Goal: Task Accomplishment & Management: Complete application form

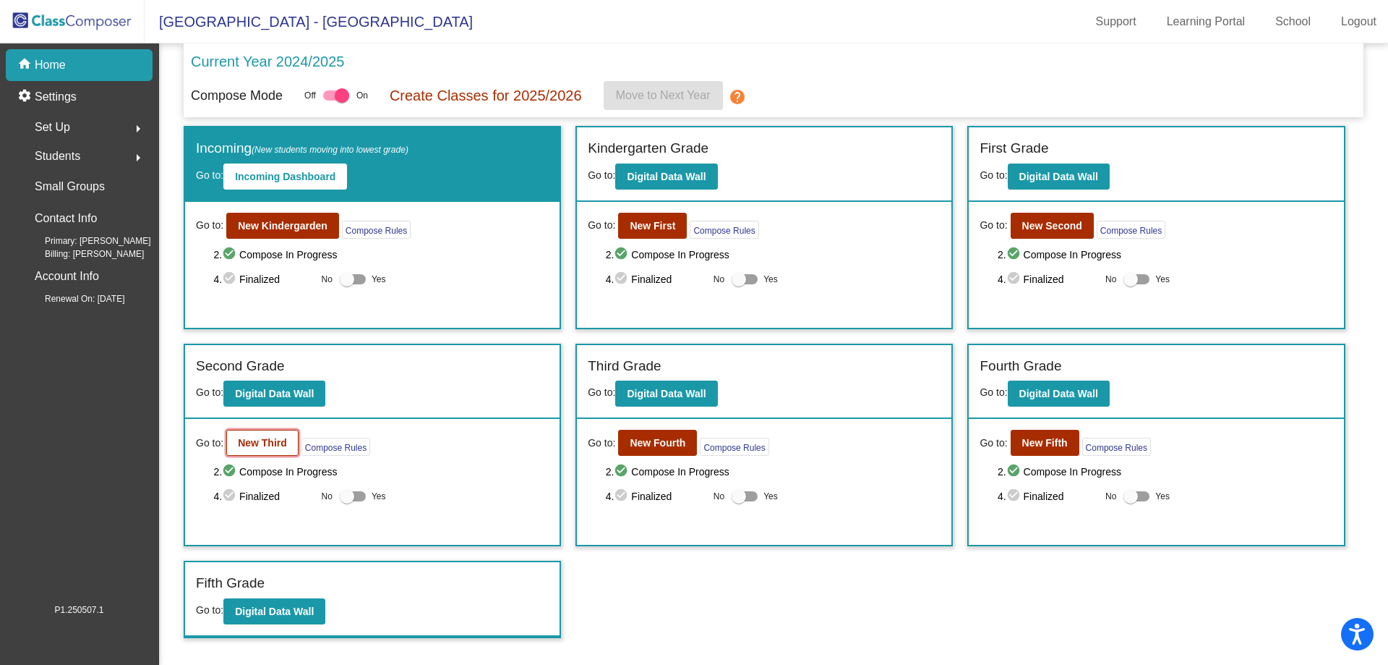
click at [254, 438] on b "New Third" at bounding box center [262, 443] width 49 height 12
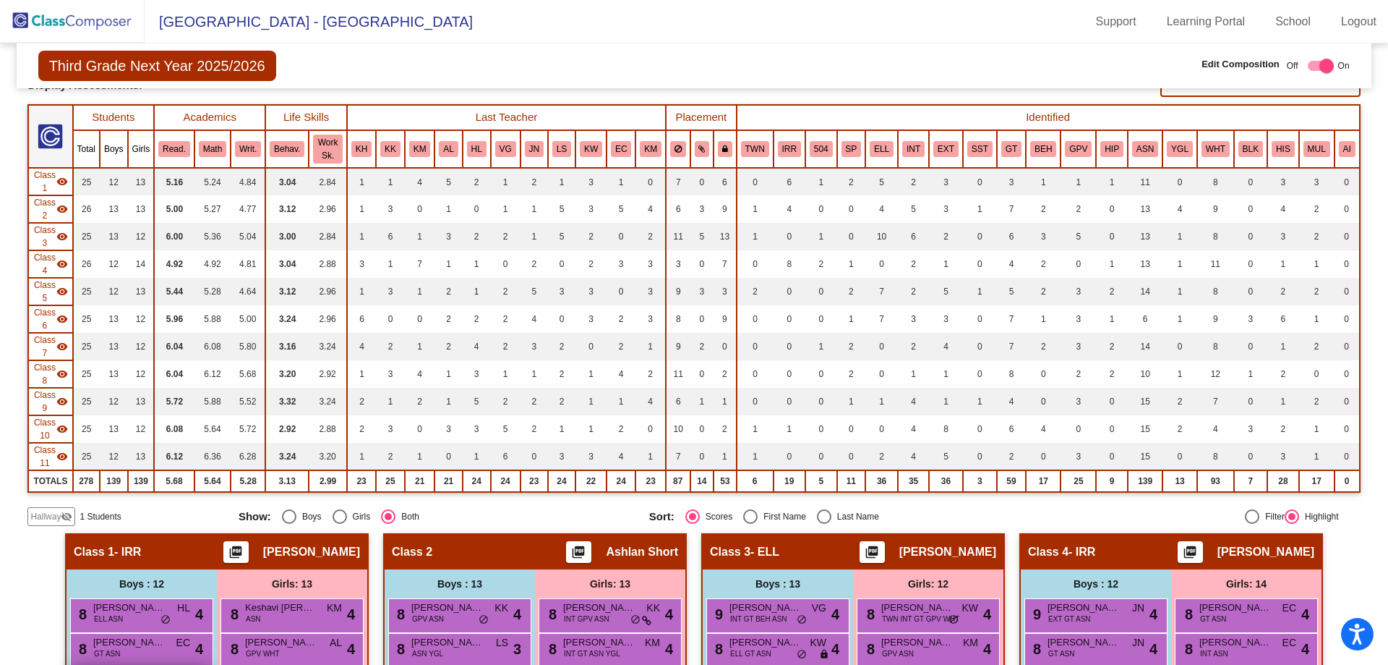
scroll to position [289, 0]
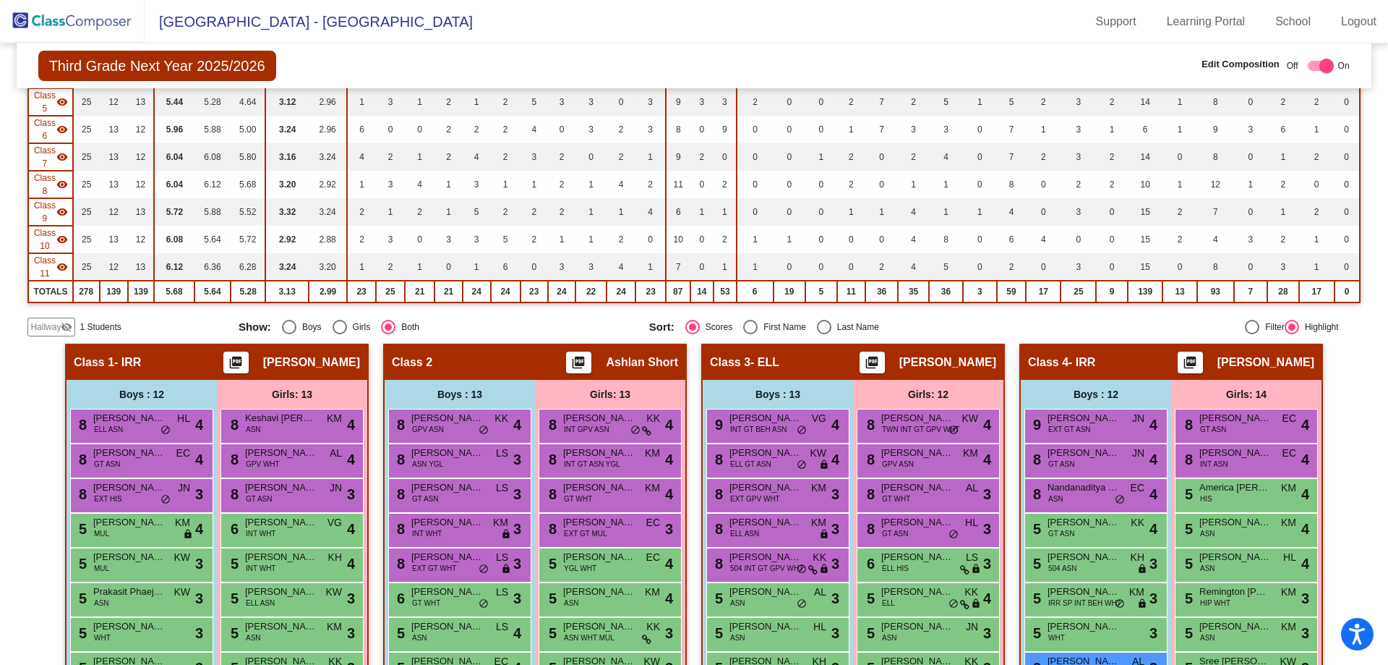
click at [51, 328] on span "Hallway" at bounding box center [45, 326] width 30 height 13
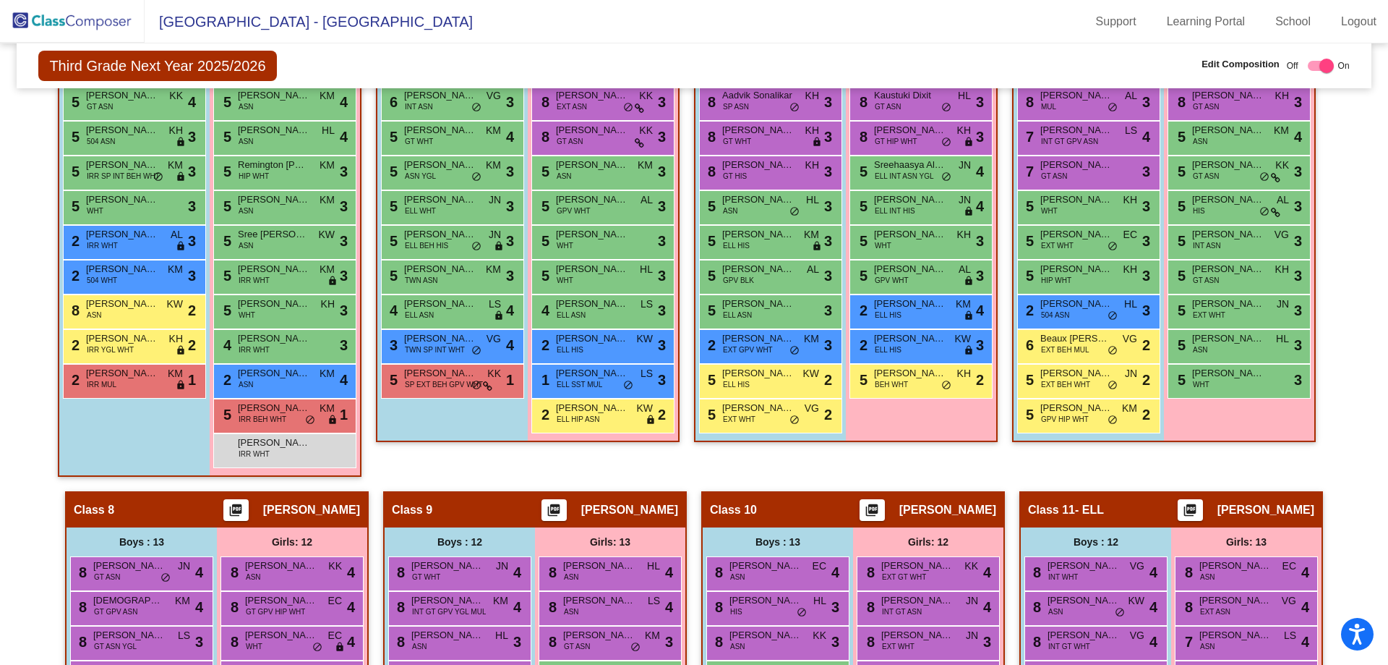
scroll to position [1278, 0]
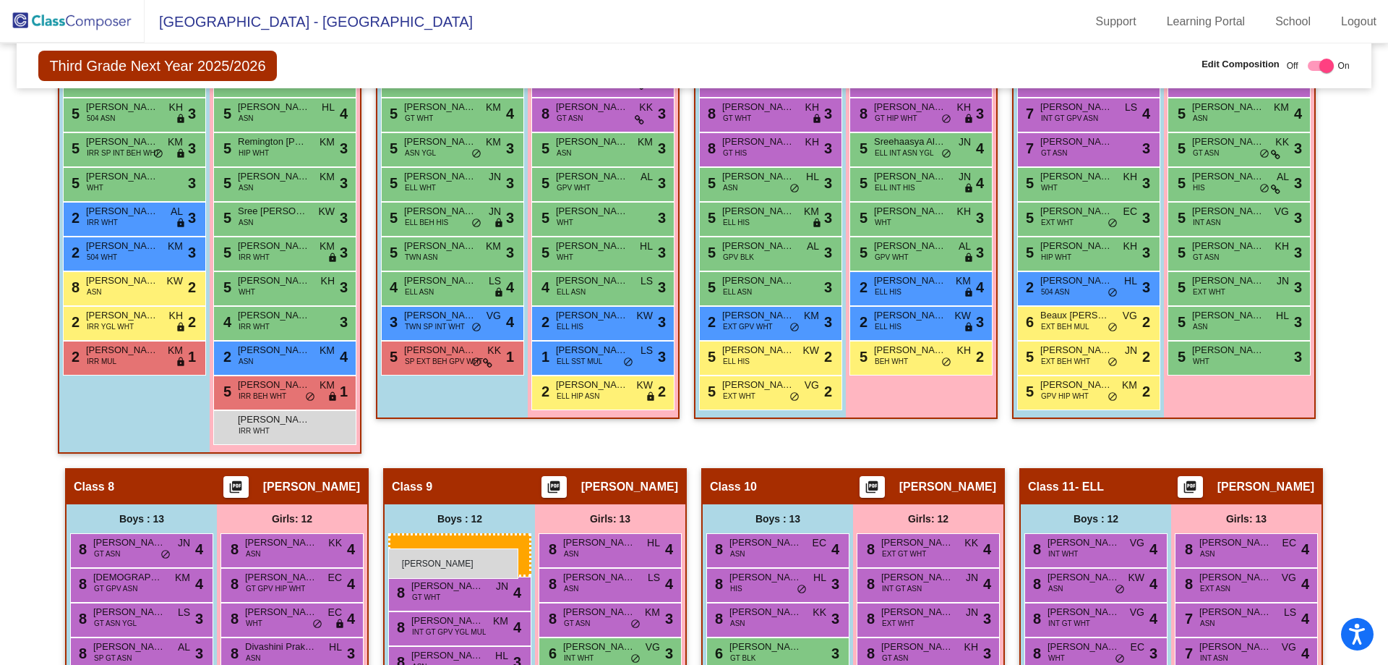
drag, startPoint x: 107, startPoint y: 172, endPoint x: 388, endPoint y: 548, distance: 469.6
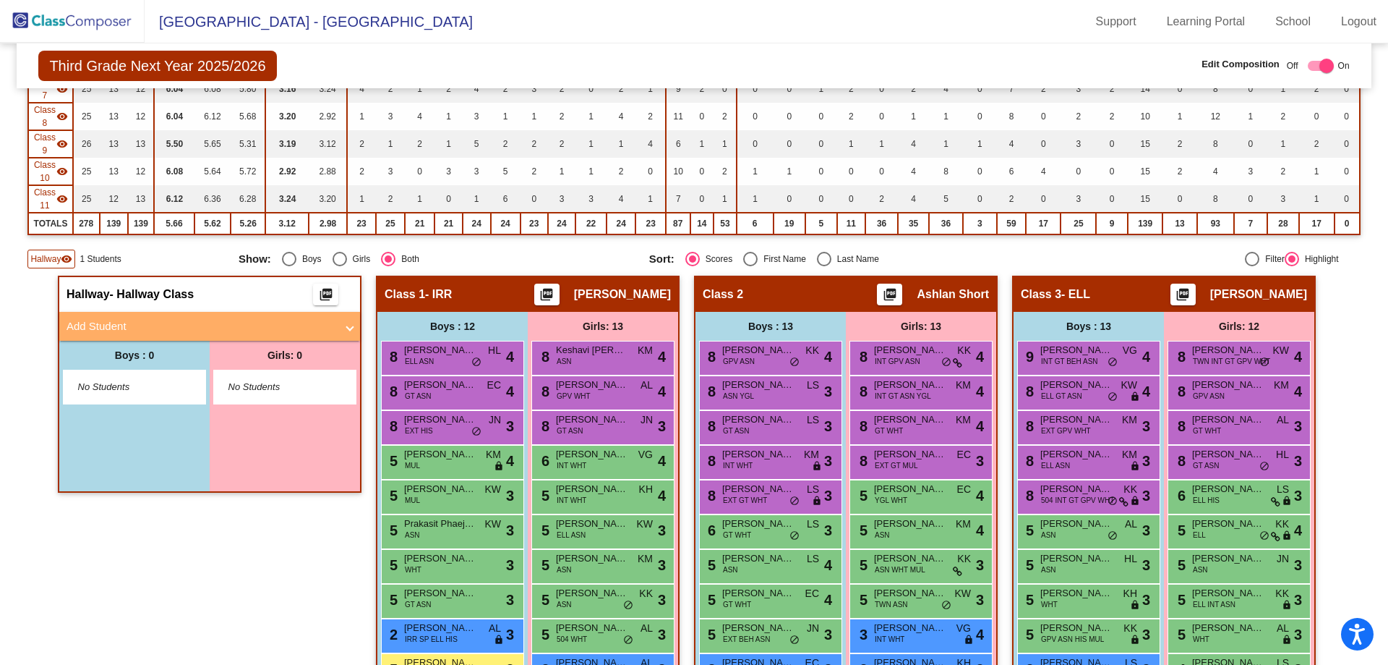
scroll to position [338, 0]
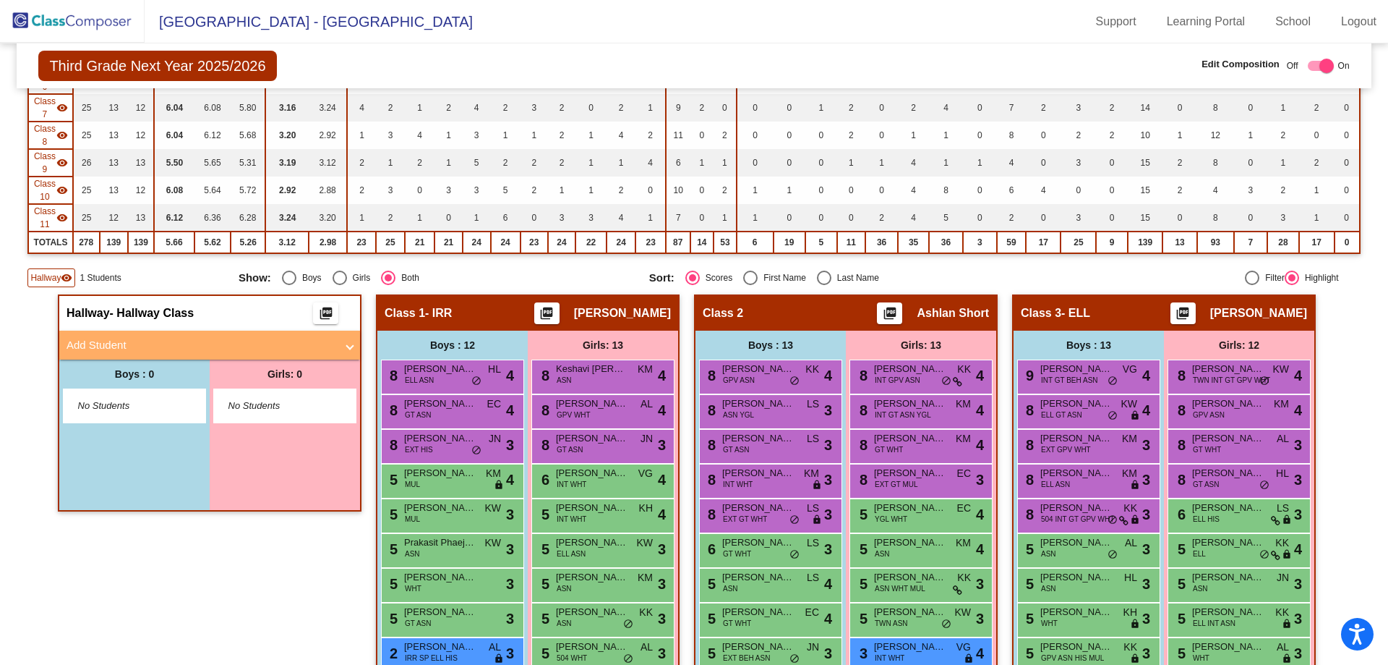
click at [114, 347] on mat-panel-title "Add Student" at bounding box center [201, 345] width 269 height 17
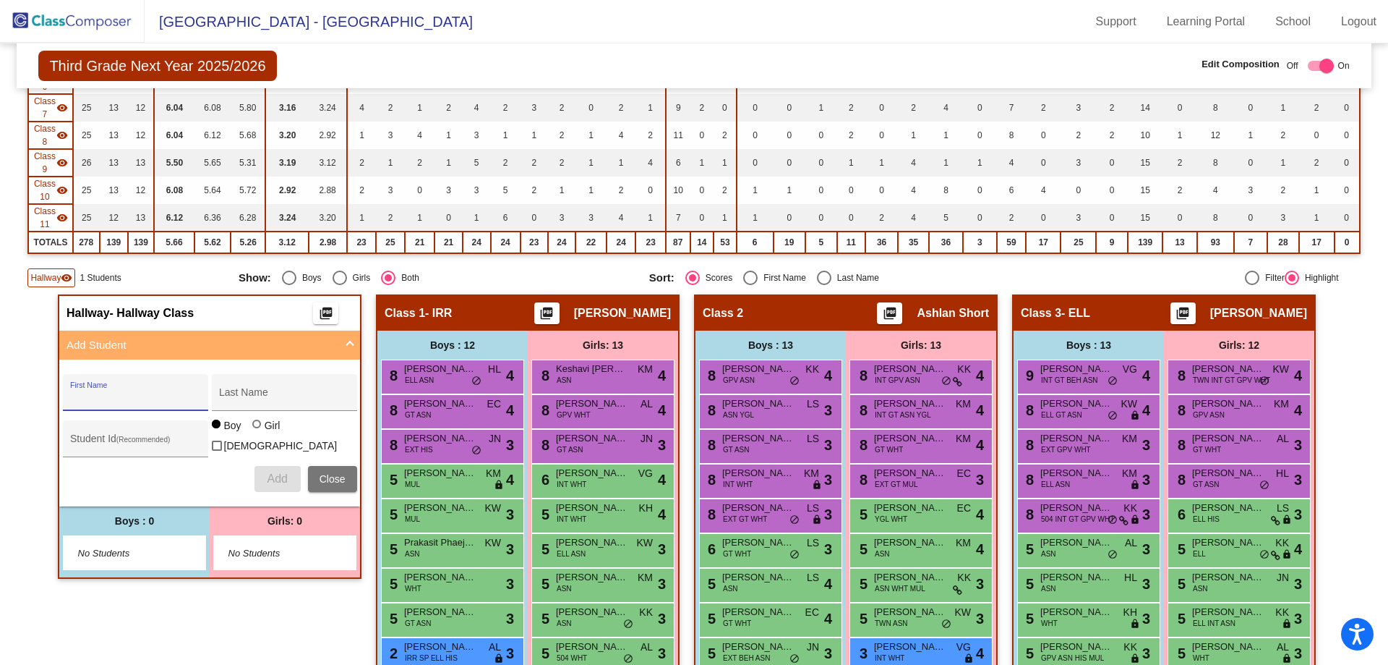
click at [113, 396] on input "First Name" at bounding box center [135, 398] width 130 height 12
type input "[PERSON_NAME]"
type input "207795"
click at [258, 431] on div at bounding box center [258, 425] width 12 height 12
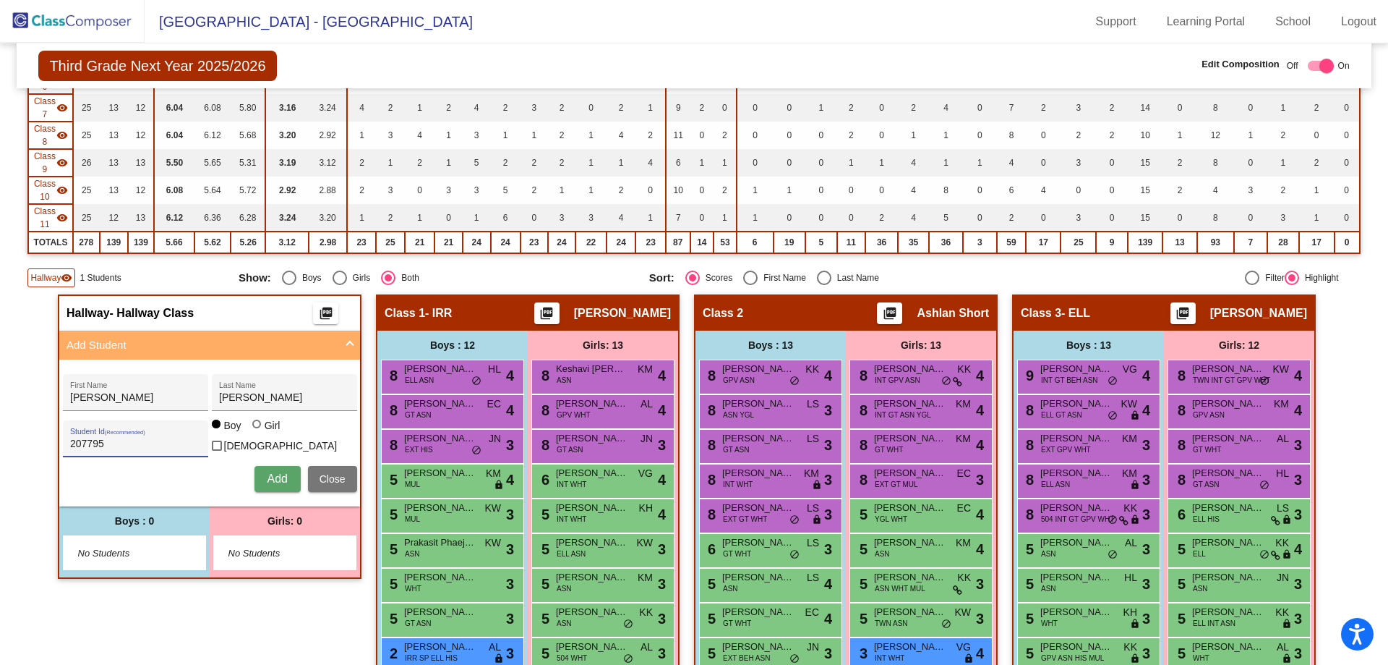
click at [258, 432] on input "Girl" at bounding box center [257, 431] width 1 height 1
radio input "true"
click at [281, 472] on span "Add" at bounding box center [277, 478] width 20 height 12
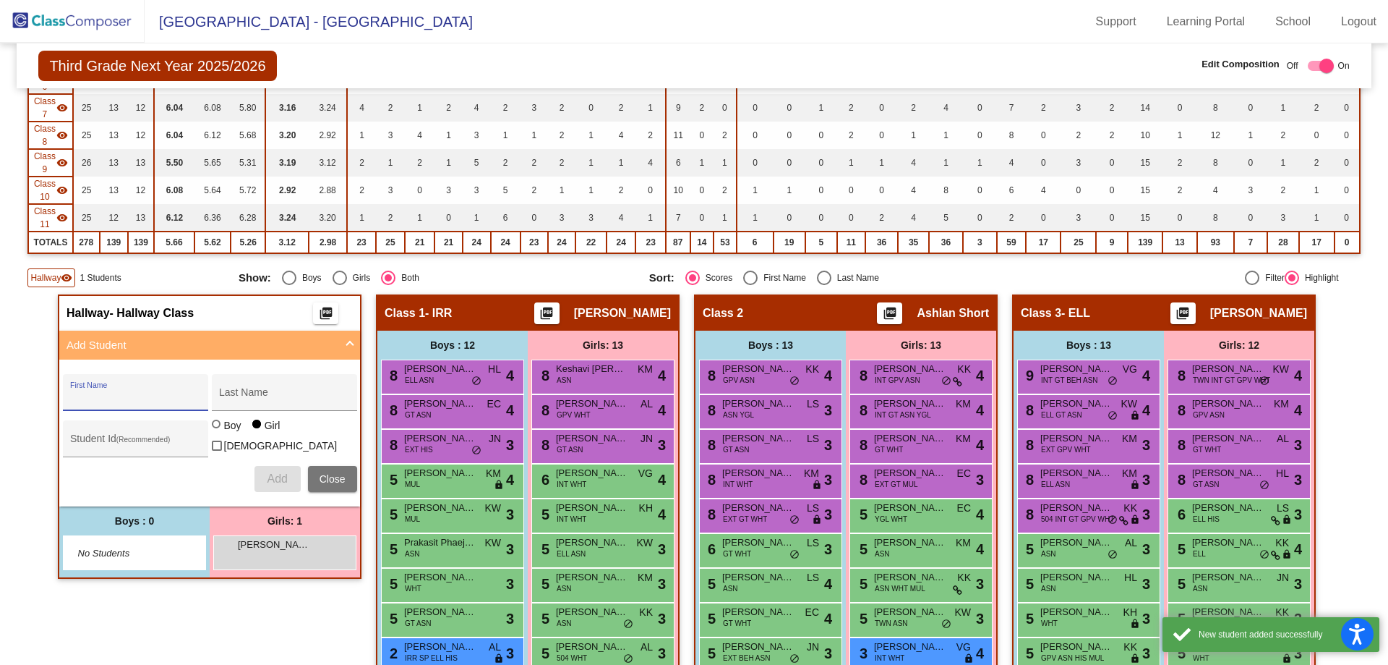
click at [134, 393] on input "First Name" at bounding box center [135, 398] width 130 height 12
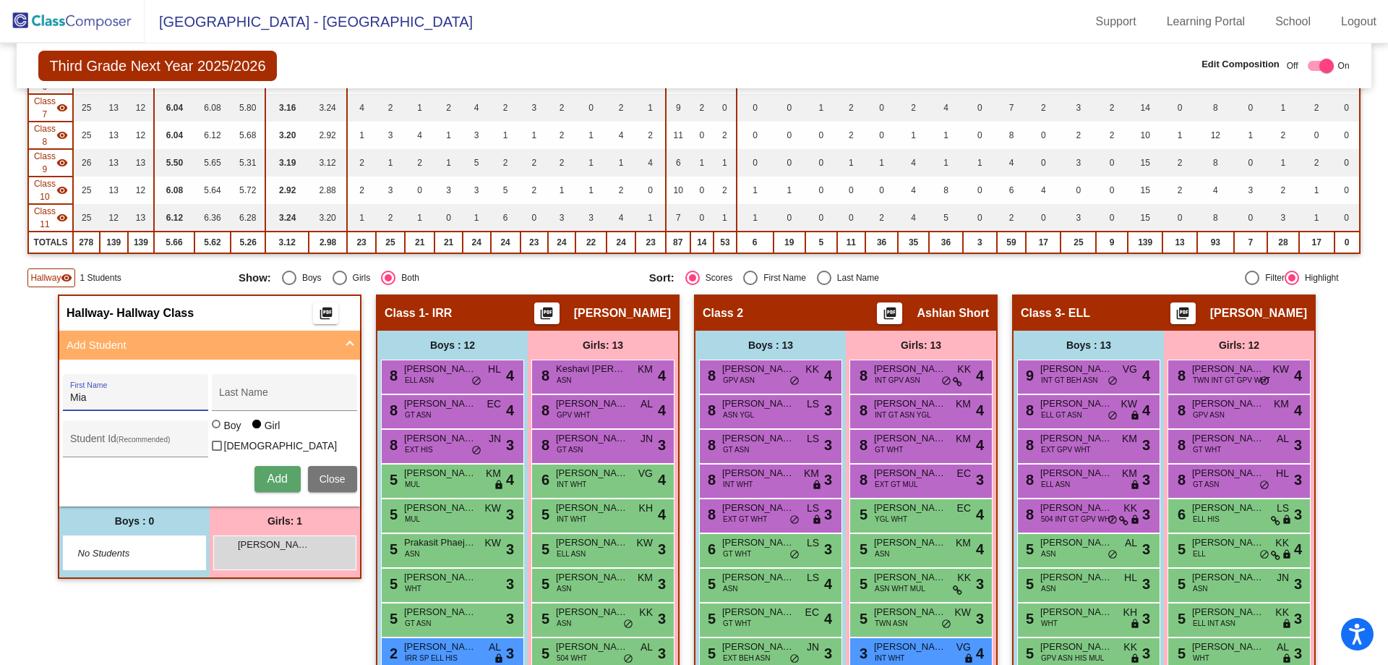
type input "Mia"
type input "[PERSON_NAME]"
type input "207796"
click at [280, 480] on span "Add" at bounding box center [277, 478] width 20 height 12
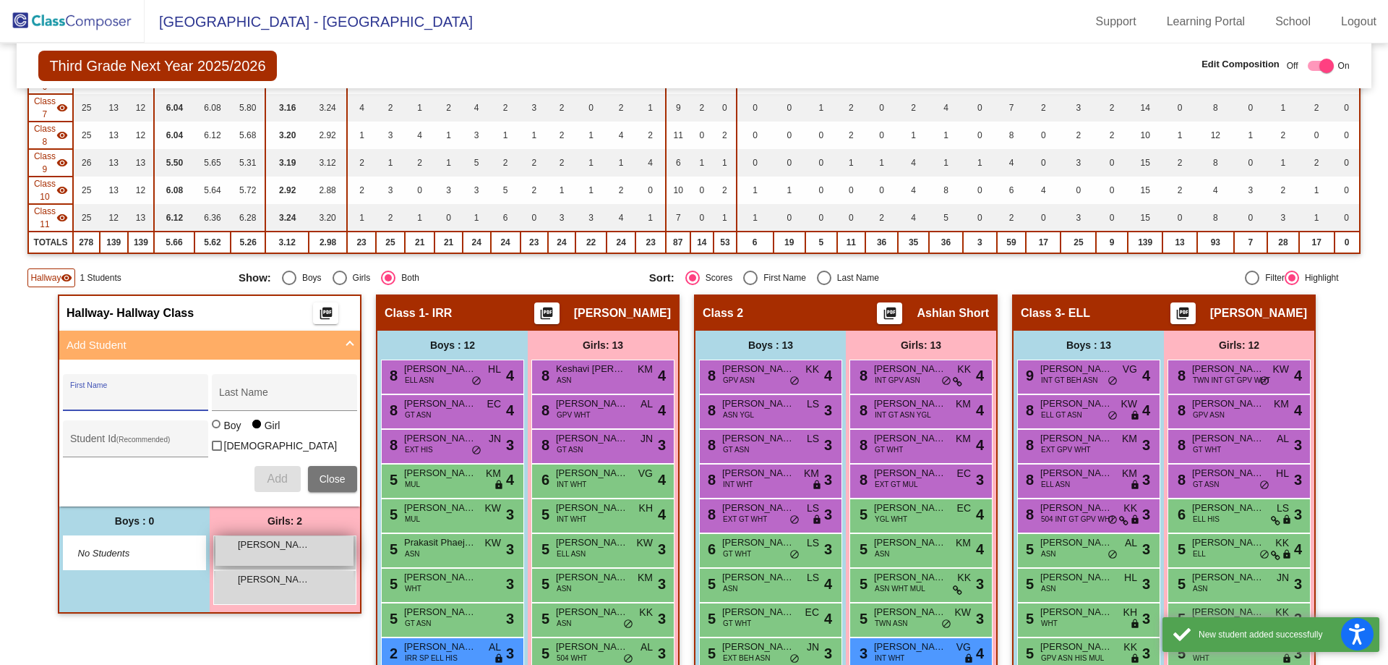
click at [262, 544] on span "[PERSON_NAME] [PERSON_NAME]" at bounding box center [274, 544] width 72 height 14
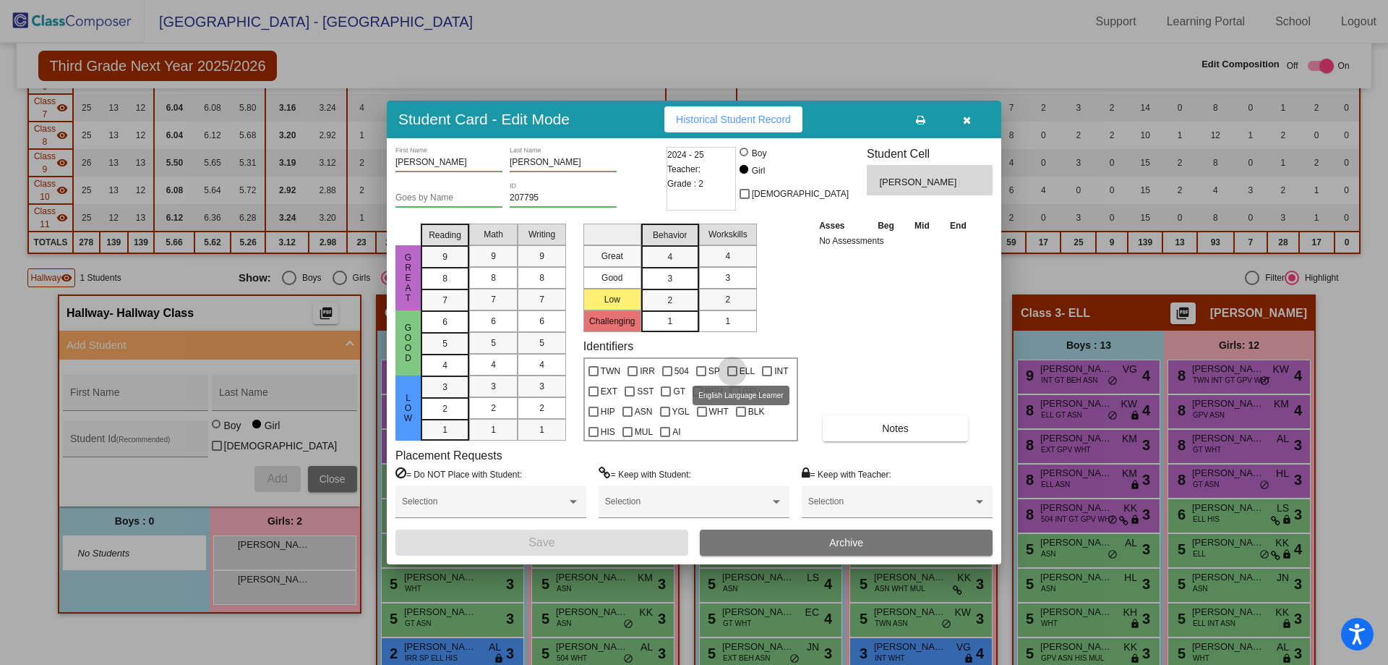
click at [733, 370] on div at bounding box center [732, 371] width 10 height 10
click at [732, 376] on input "ELL" at bounding box center [732, 376] width 1 height 1
checkbox input "true"
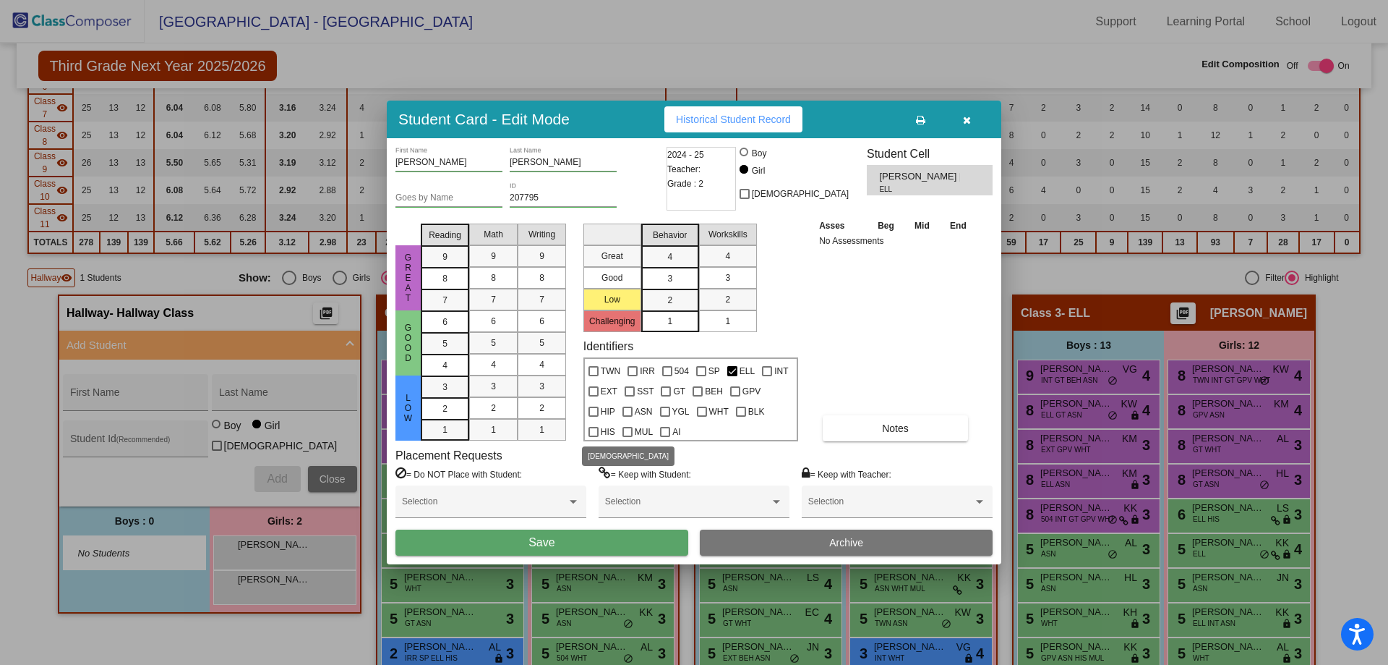
click at [593, 428] on div at bounding box center [594, 432] width 10 height 10
click at [593, 437] on input "HIS" at bounding box center [593, 437] width 1 height 1
checkbox input "true"
click at [600, 539] on button "Save" at bounding box center [542, 542] width 293 height 26
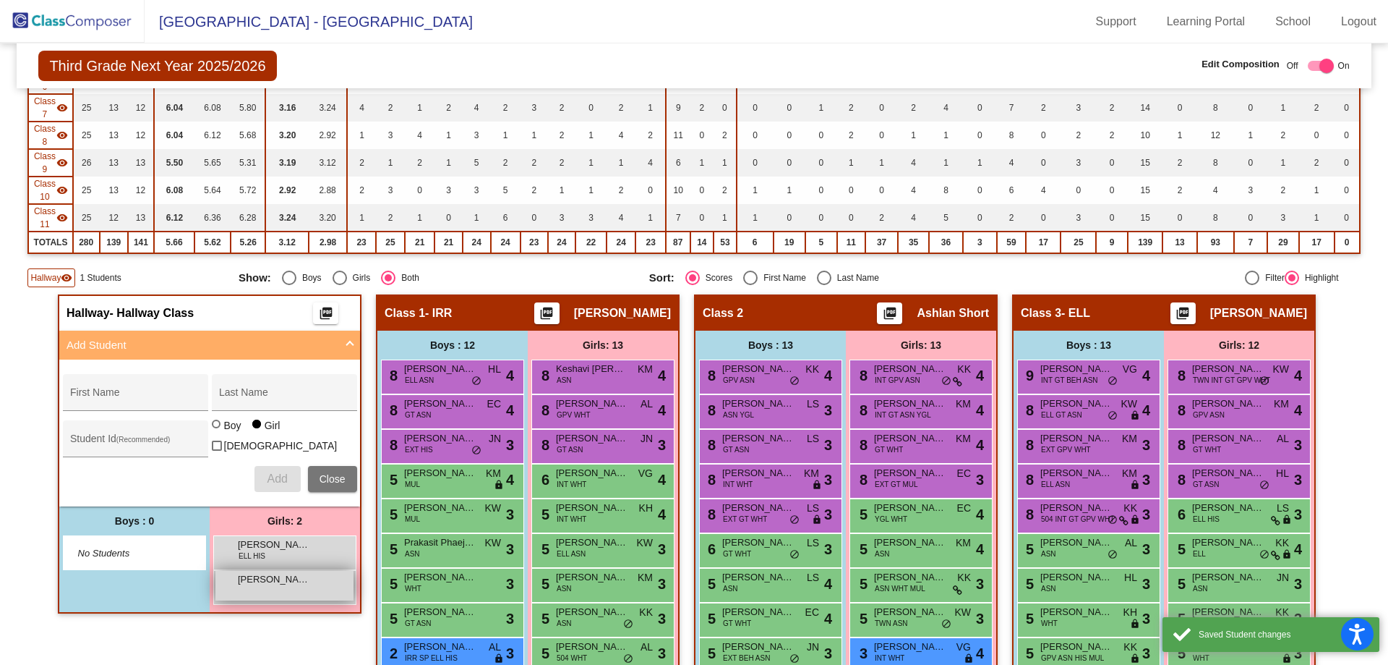
click at [258, 578] on span "[PERSON_NAME] [PERSON_NAME]" at bounding box center [274, 579] width 72 height 14
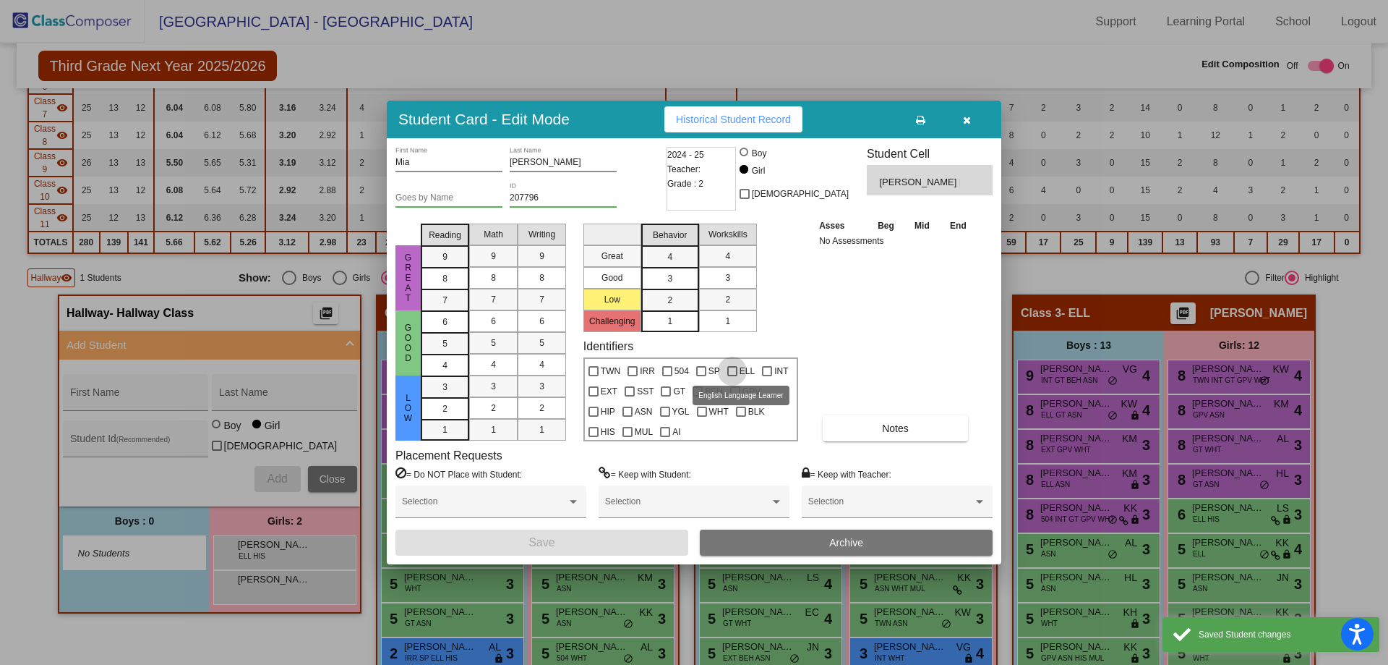
click at [730, 371] on div at bounding box center [732, 371] width 10 height 10
click at [732, 376] on input "ELL" at bounding box center [732, 376] width 1 height 1
checkbox input "true"
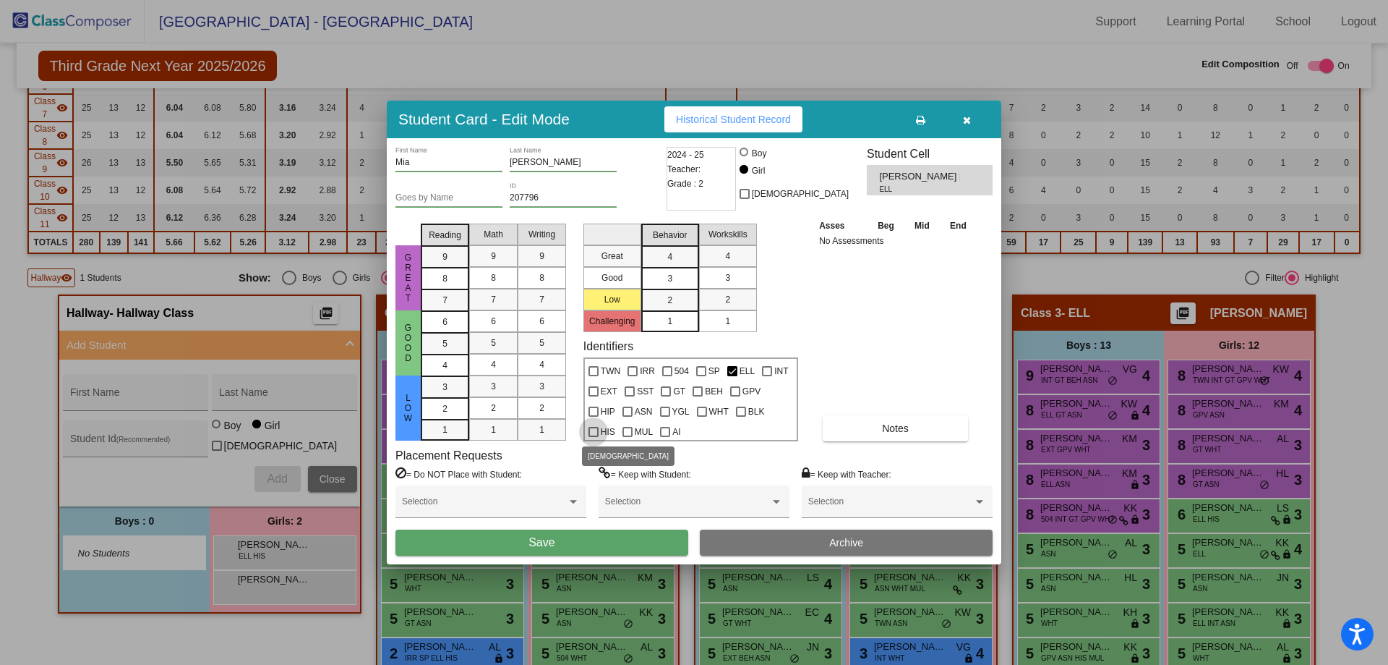
click at [597, 433] on div at bounding box center [594, 432] width 10 height 10
click at [594, 437] on input "HIS" at bounding box center [593, 437] width 1 height 1
checkbox input "true"
click at [608, 539] on button "Save" at bounding box center [542, 542] width 293 height 26
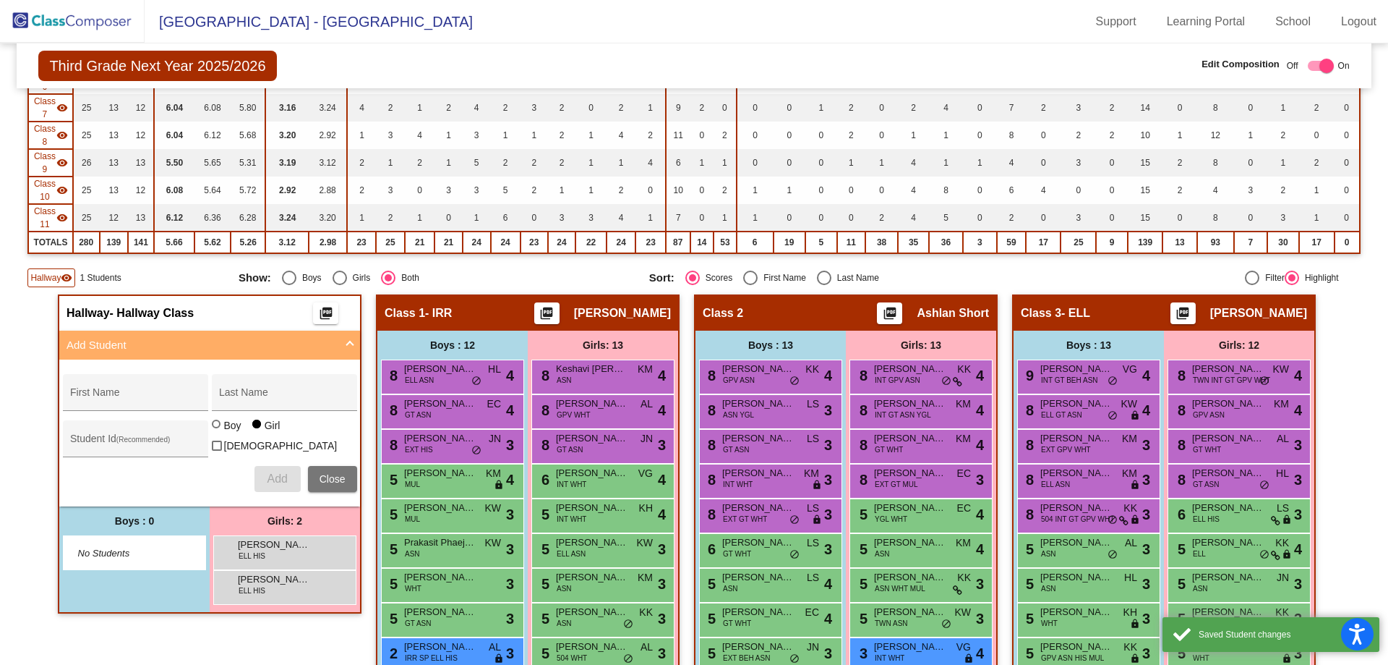
click at [68, 19] on img at bounding box center [72, 21] width 145 height 43
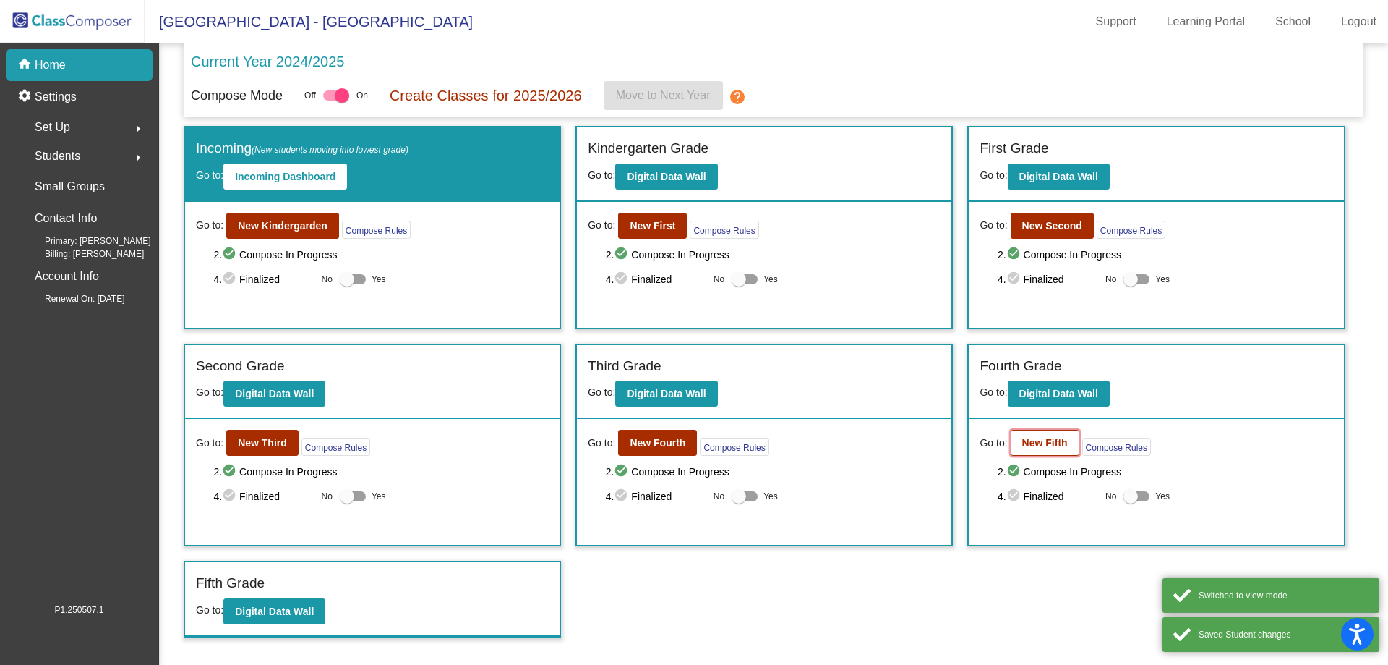
click at [1038, 441] on b "New Fifth" at bounding box center [1045, 443] width 46 height 12
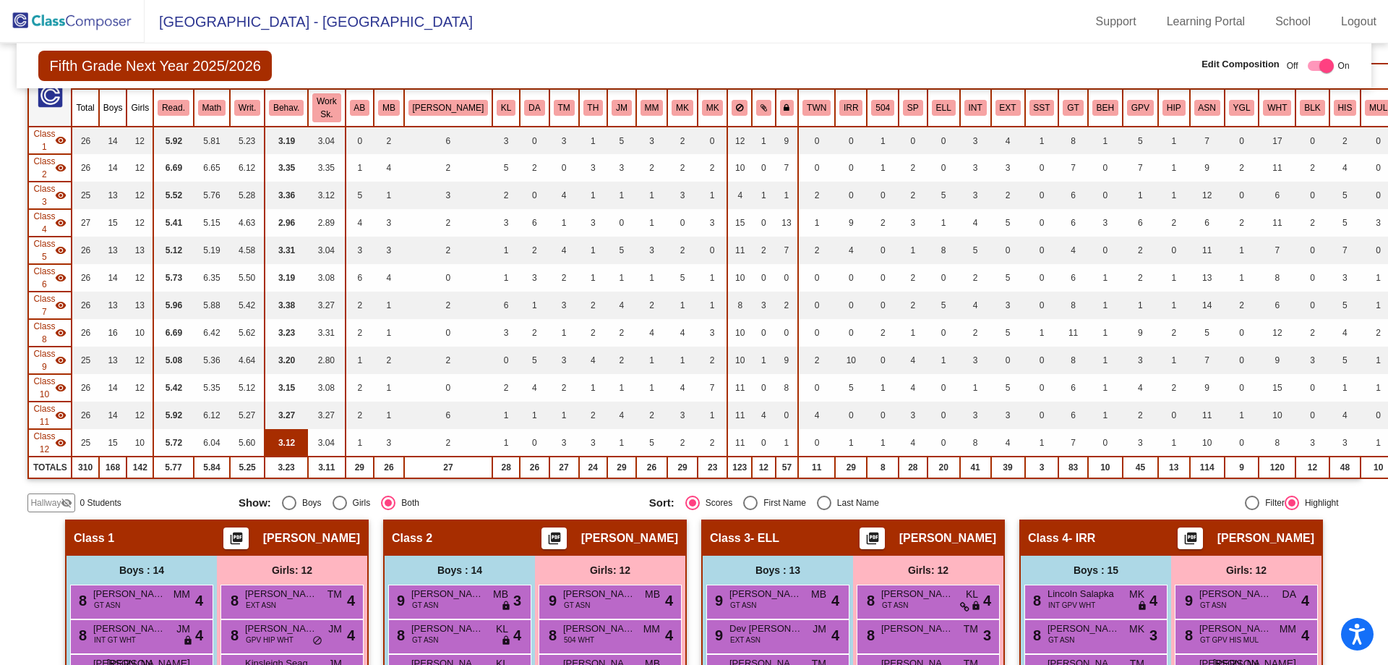
scroll to position [145, 0]
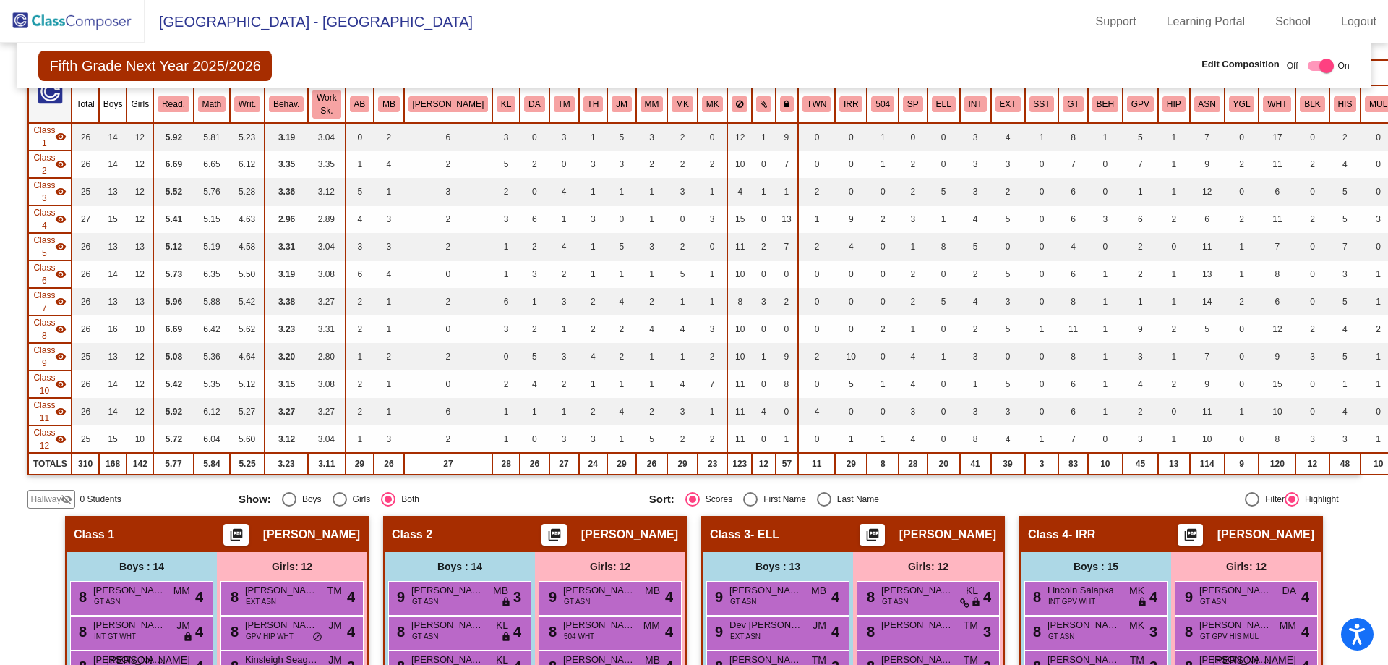
click at [40, 500] on span "Hallway" at bounding box center [45, 498] width 30 height 13
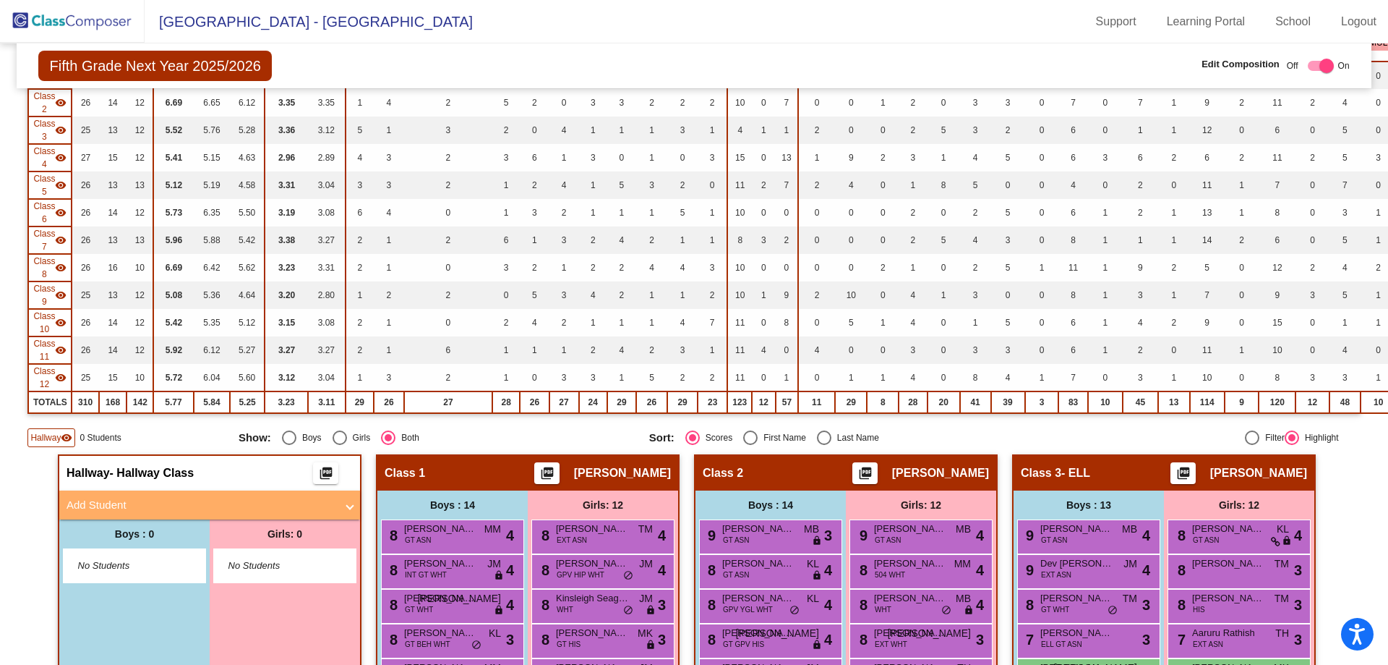
scroll to position [289, 0]
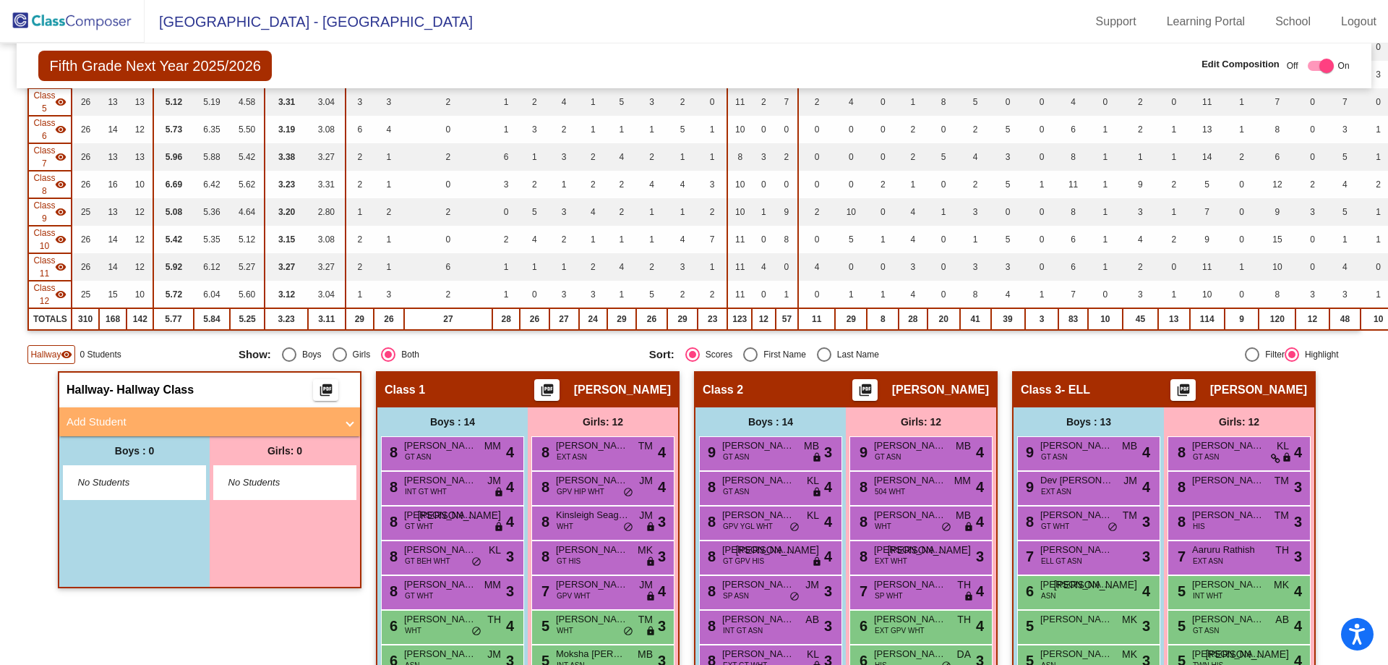
click at [170, 417] on mat-panel-title "Add Student" at bounding box center [201, 422] width 269 height 17
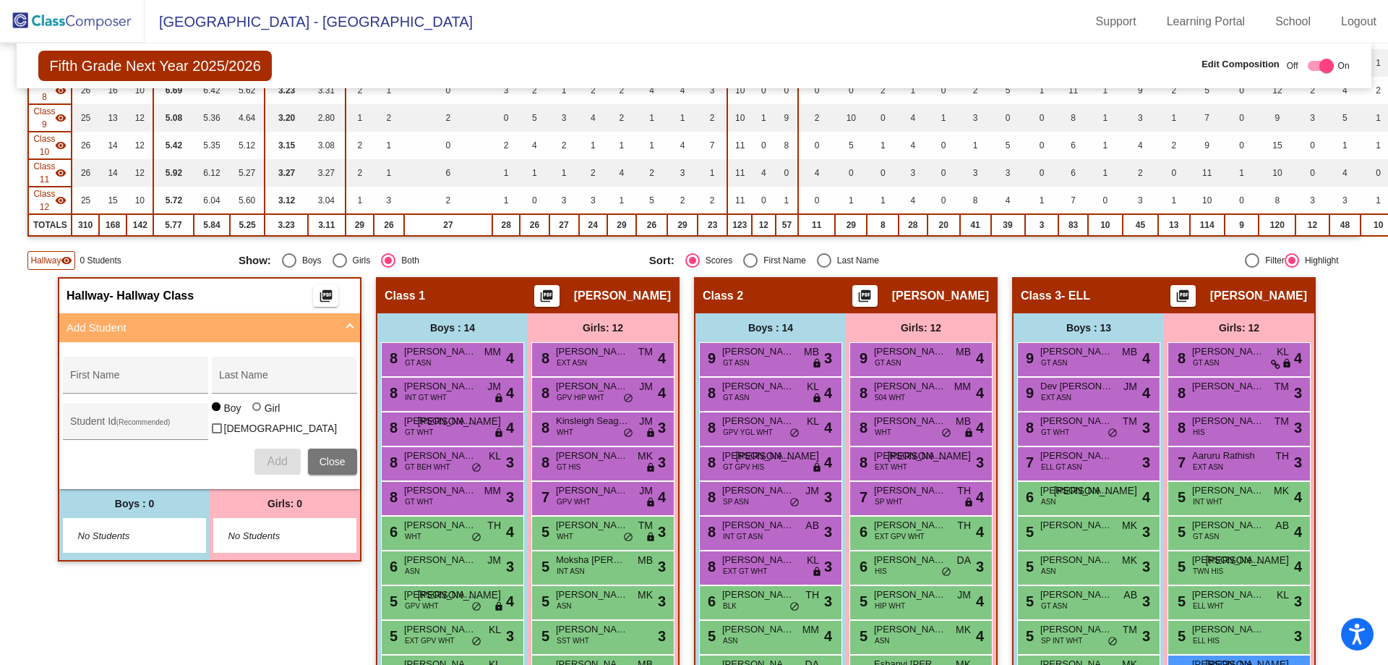
scroll to position [434, 0]
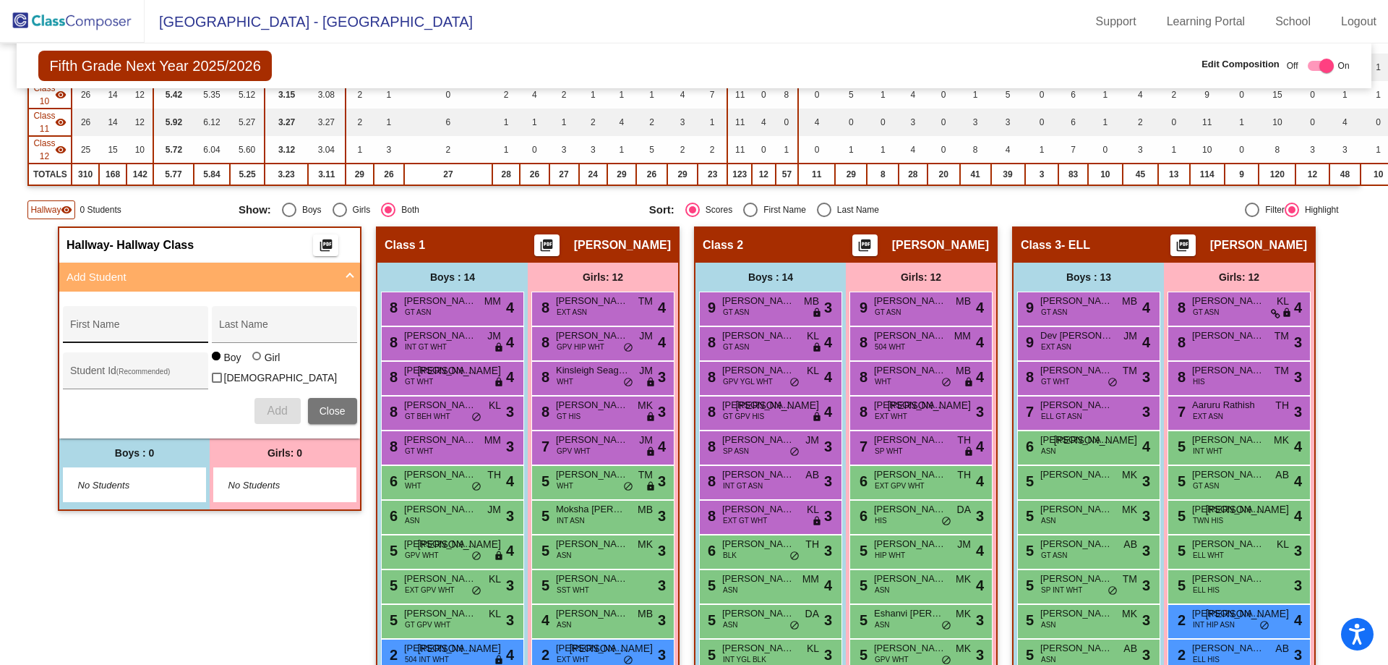
click at [107, 333] on input "First Name" at bounding box center [135, 330] width 130 height 12
type input "Sussan"
type input "[PERSON_NAME]"
type input "207794"
click at [252, 360] on div at bounding box center [256, 355] width 9 height 9
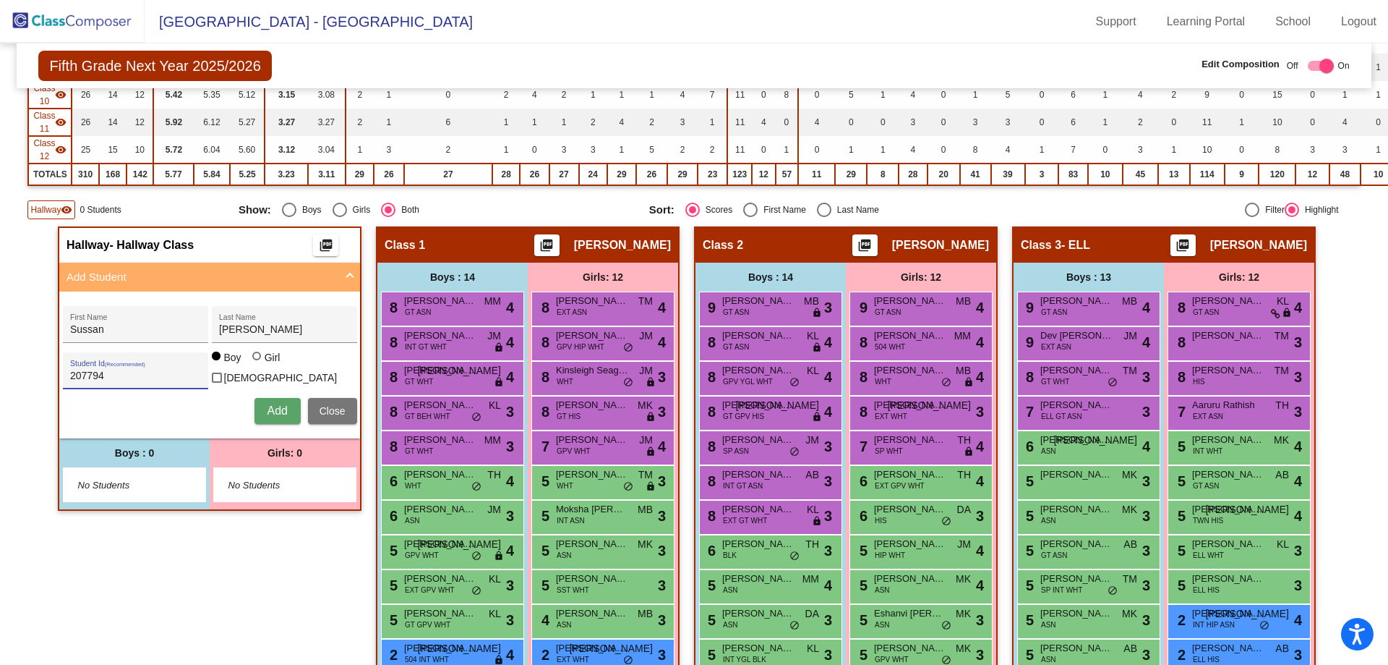
click at [257, 364] on input "Girl" at bounding box center [257, 363] width 1 height 1
radio input "true"
click at [269, 404] on span "Add" at bounding box center [277, 410] width 20 height 12
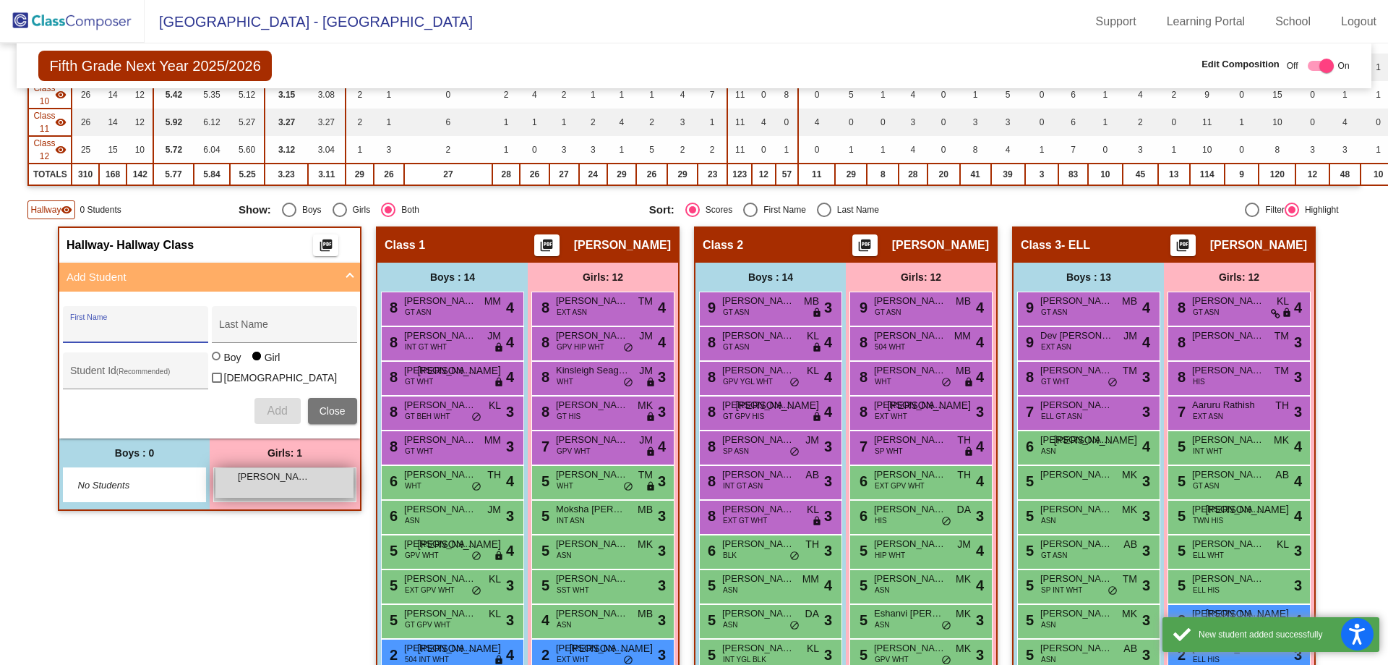
click at [281, 484] on div "[PERSON_NAME] [PERSON_NAME] lock do_not_disturb_alt" at bounding box center [284, 483] width 138 height 30
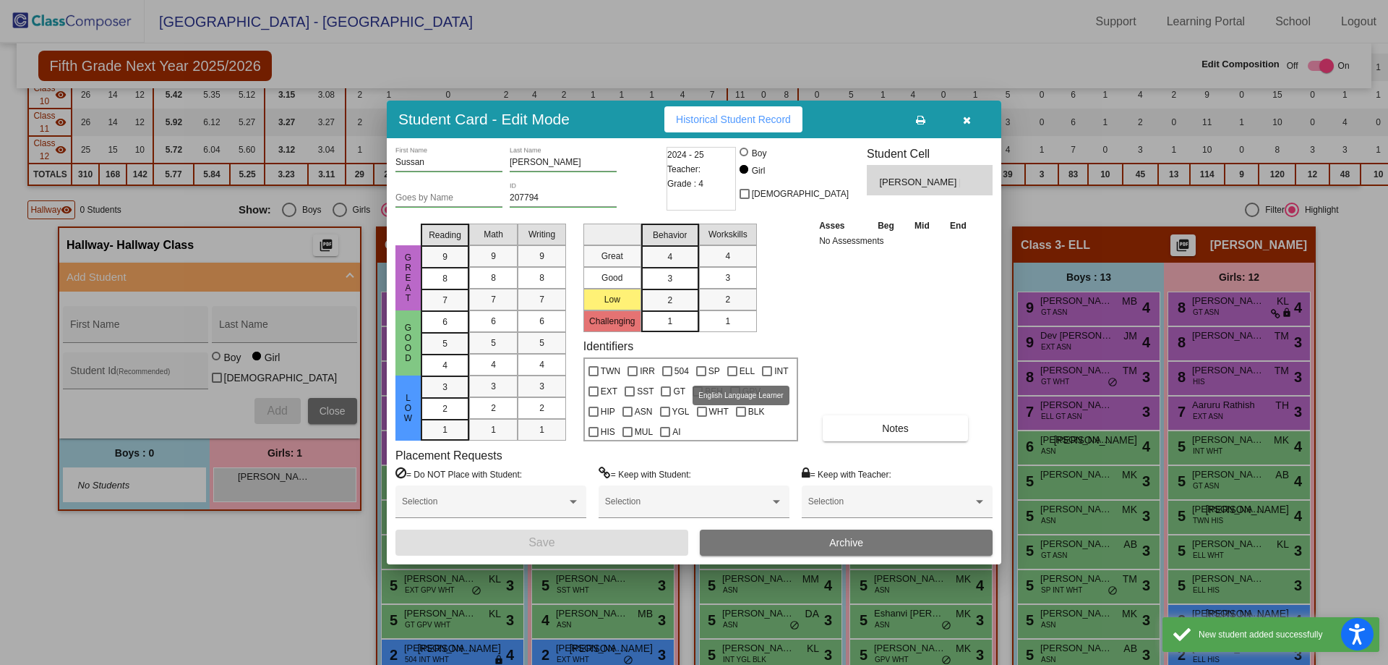
click at [731, 376] on div at bounding box center [732, 371] width 10 height 10
click at [732, 376] on input "ELL" at bounding box center [732, 376] width 1 height 1
checkbox input "true"
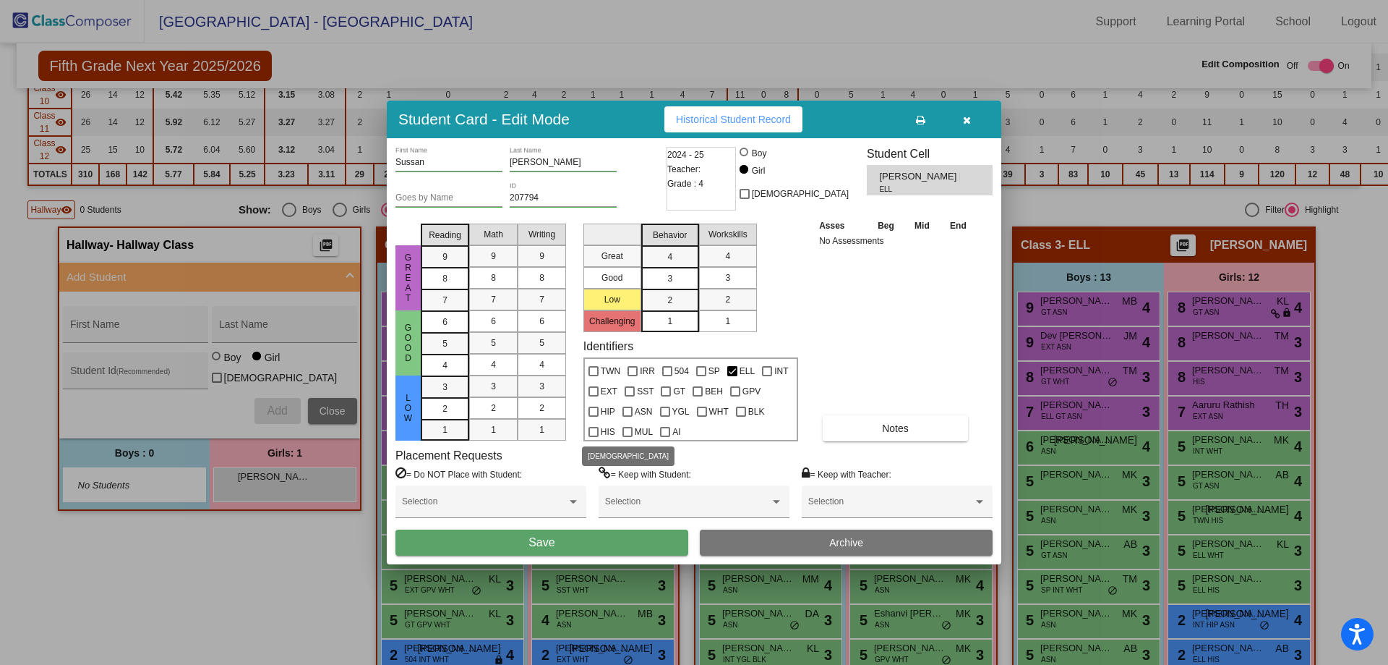
click at [599, 431] on label "HIS" at bounding box center [602, 431] width 27 height 17
click at [594, 437] on input "HIS" at bounding box center [593, 437] width 1 height 1
checkbox input "true"
click at [604, 551] on button "Save" at bounding box center [542, 542] width 293 height 26
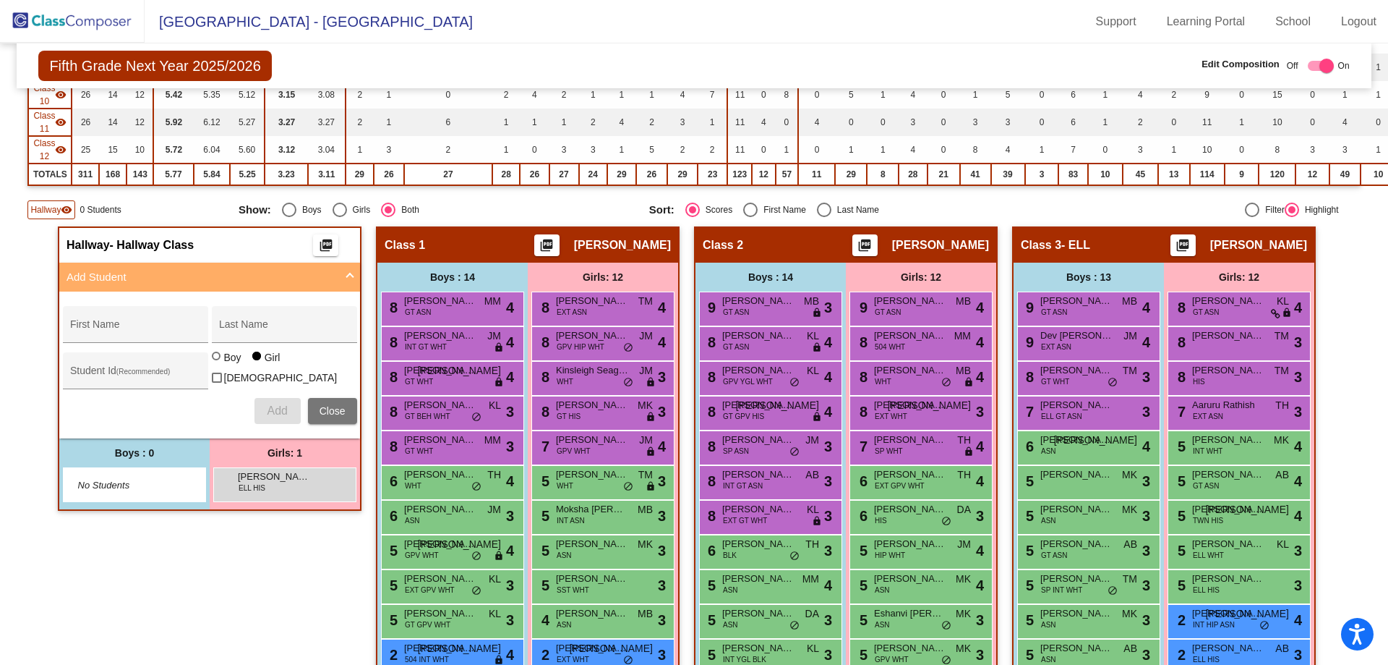
click at [73, 22] on img at bounding box center [72, 21] width 145 height 43
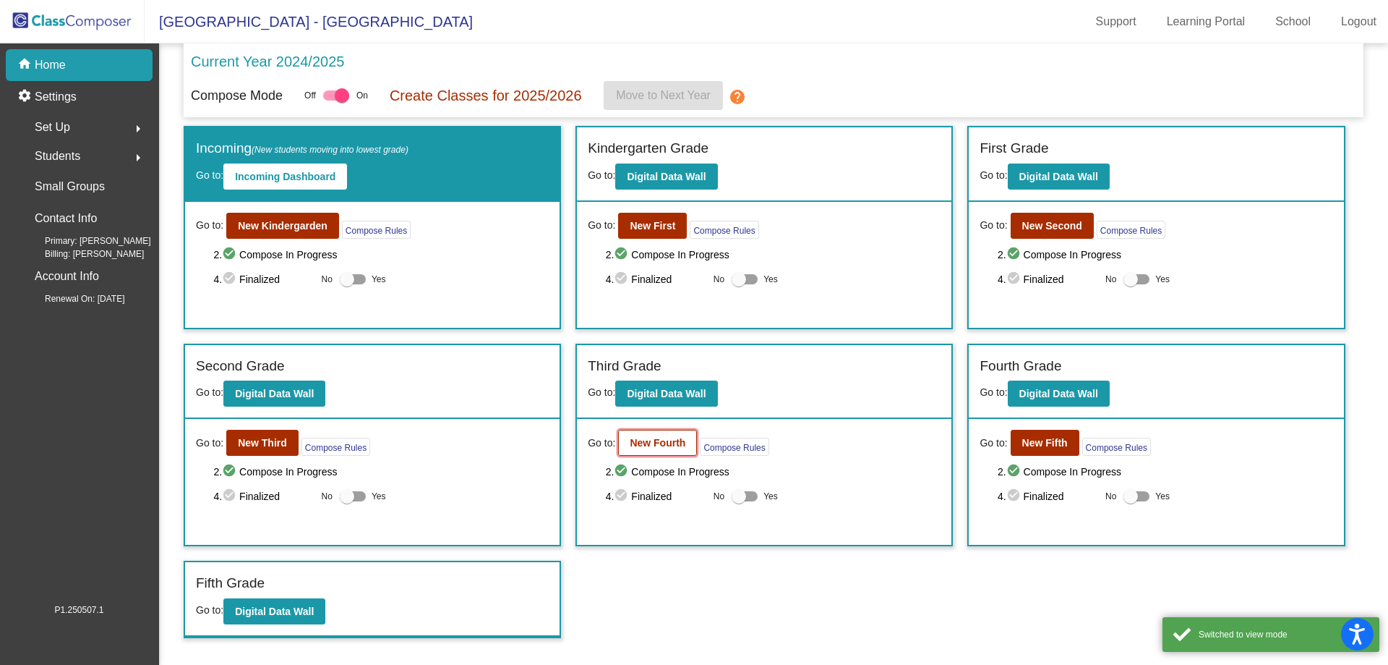
click at [683, 441] on b "New Fourth" at bounding box center [658, 443] width 56 height 12
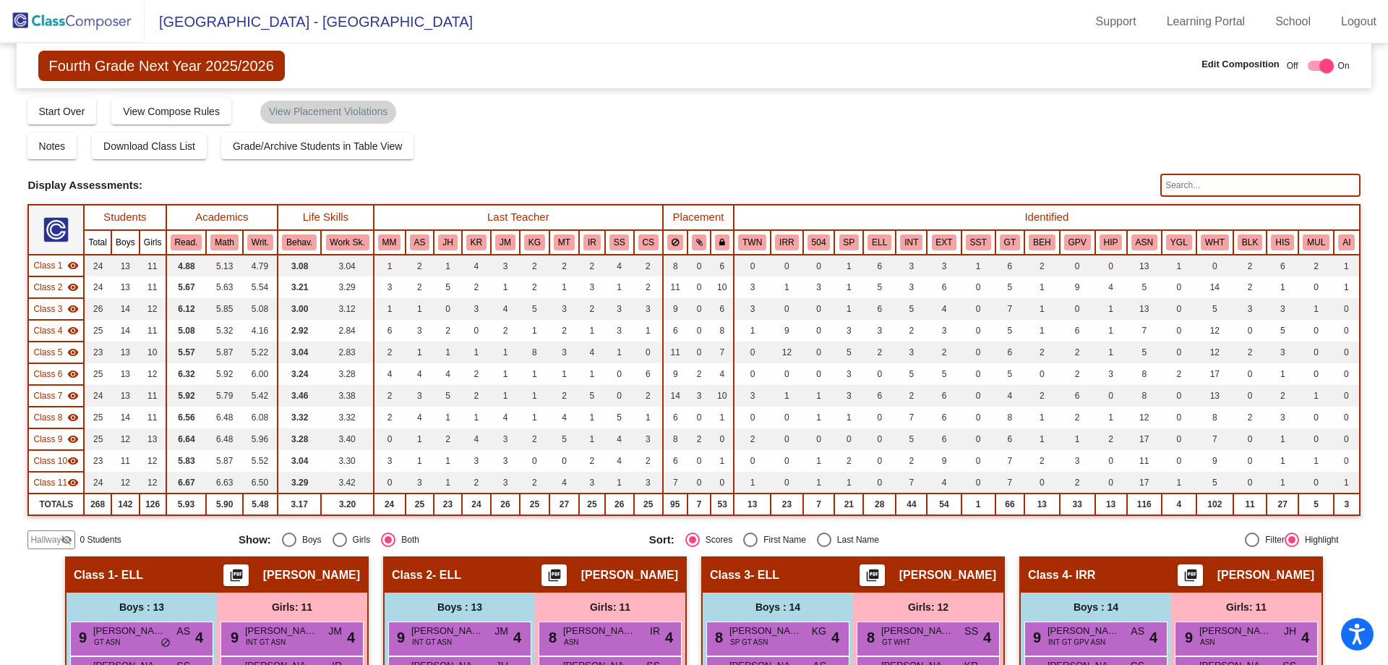
click at [1210, 184] on input "text" at bounding box center [1261, 185] width 200 height 23
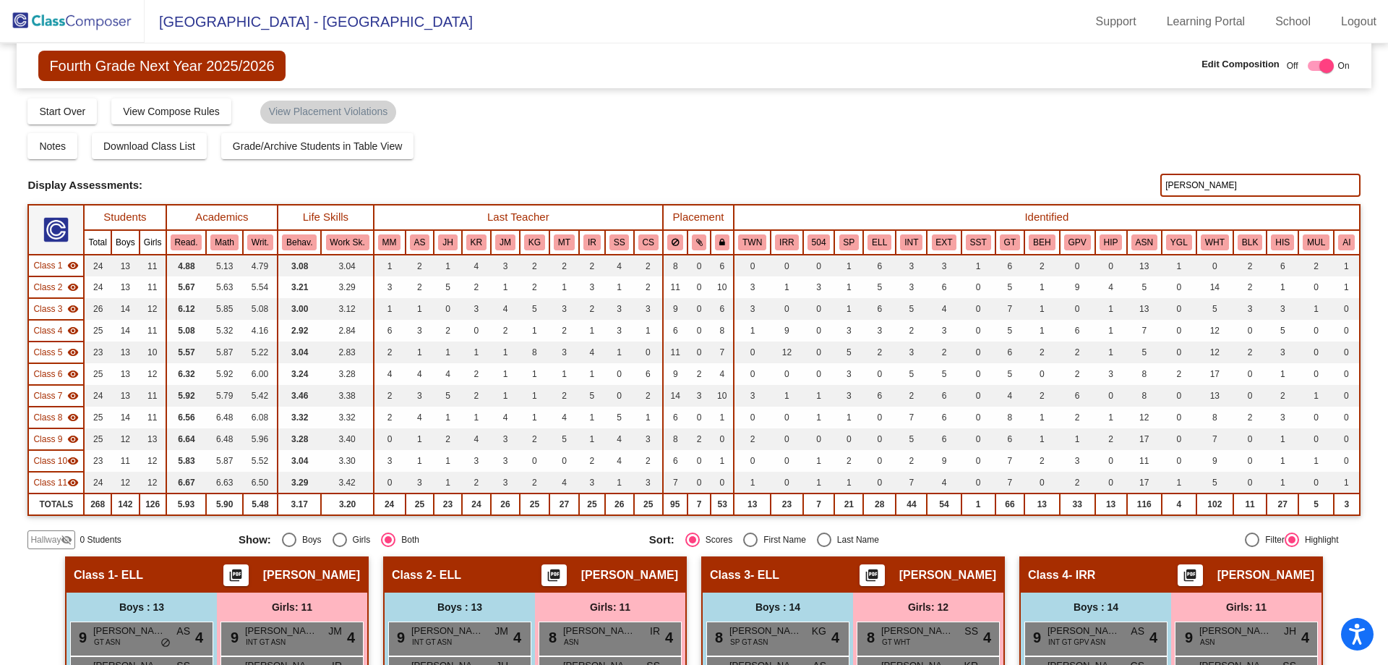
type input "[PERSON_NAME]"
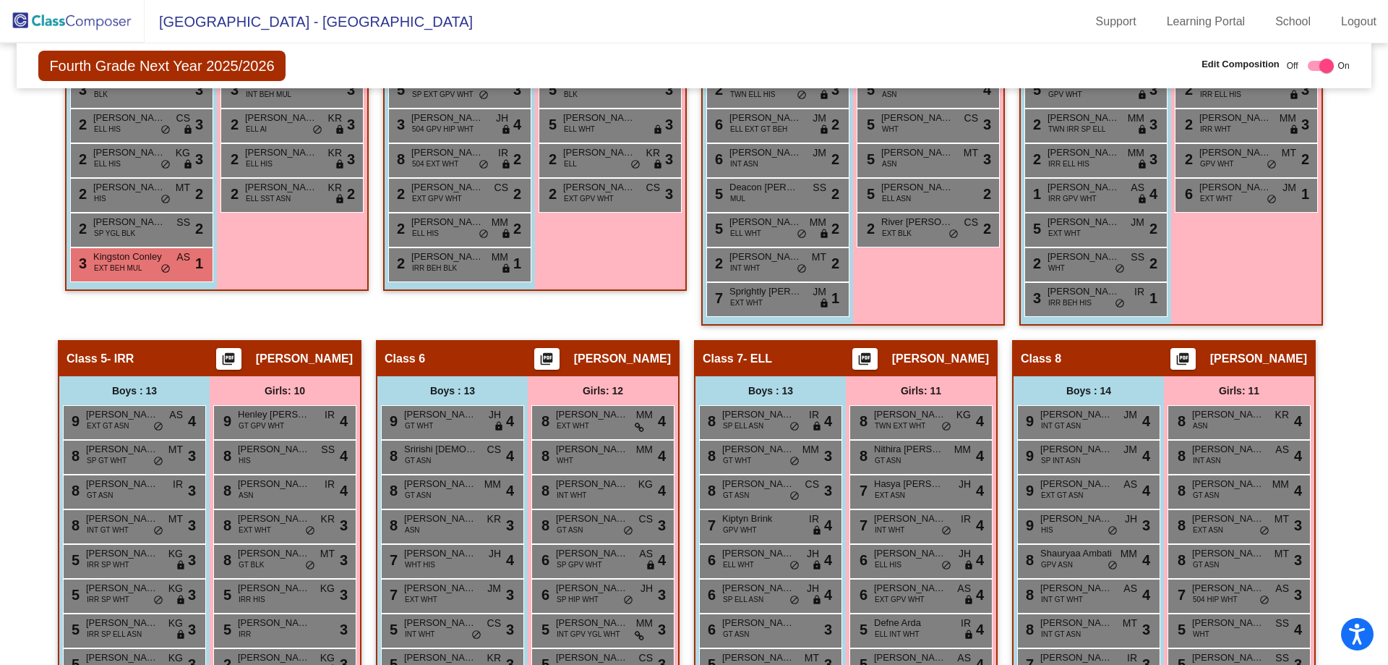
scroll to position [795, 0]
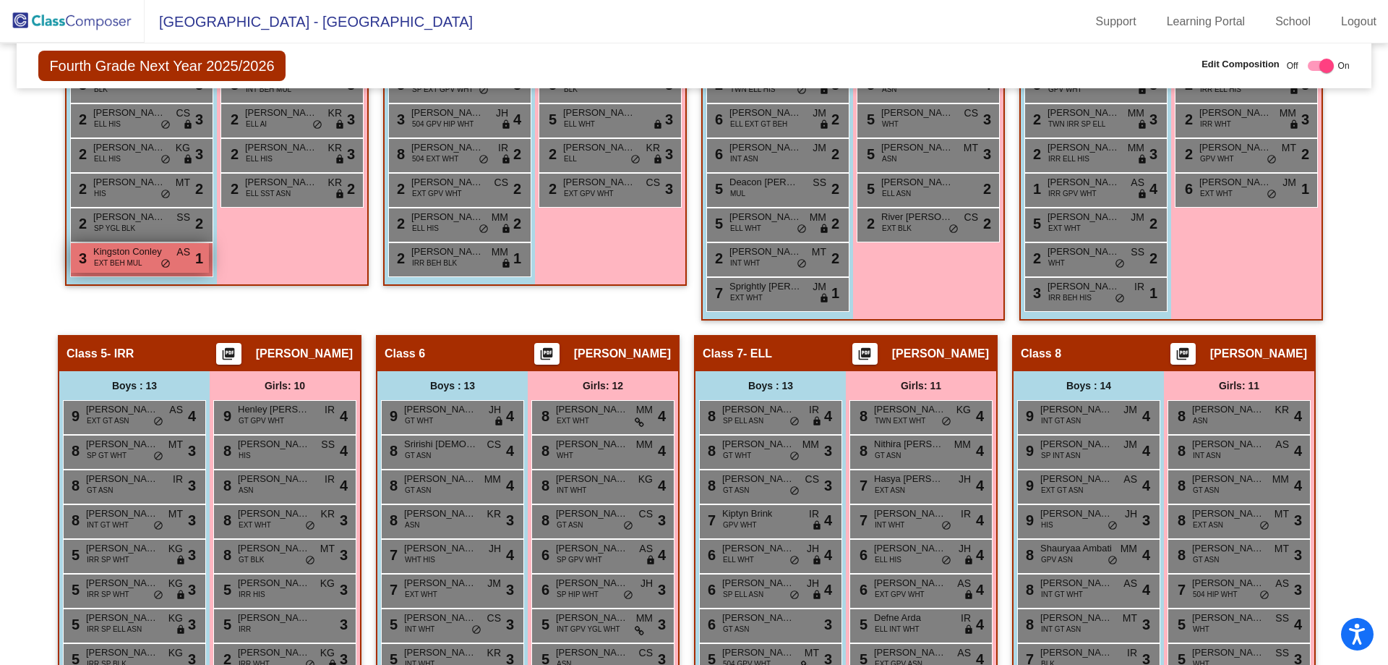
click at [109, 259] on span "Kingston Conley" at bounding box center [129, 251] width 72 height 14
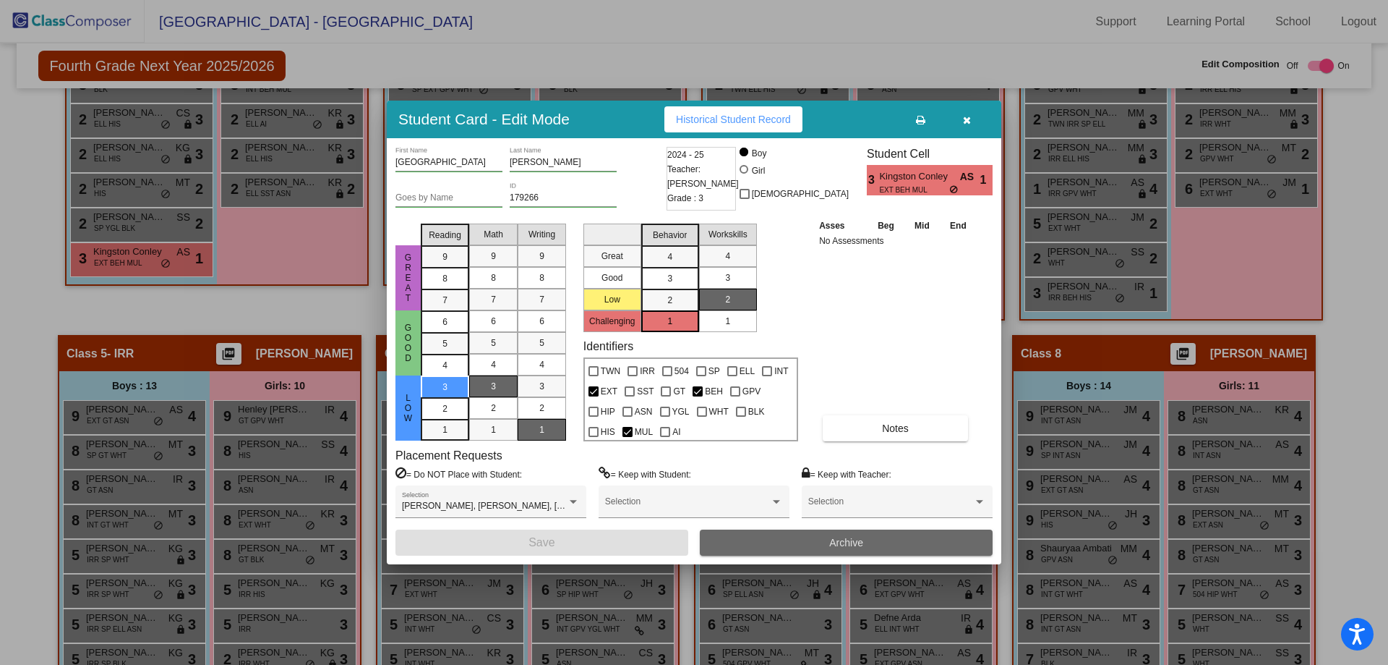
click at [849, 548] on button "Archive" at bounding box center [846, 542] width 293 height 26
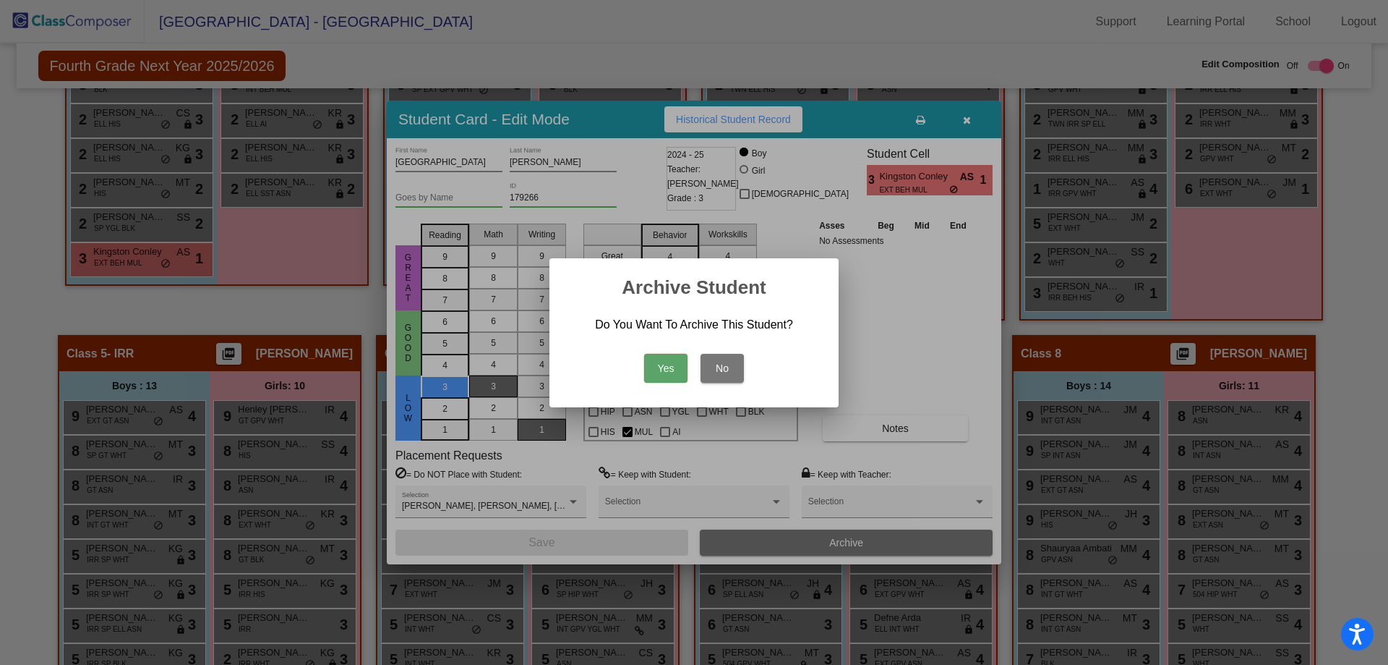
click at [655, 364] on button "Yes" at bounding box center [665, 368] width 43 height 29
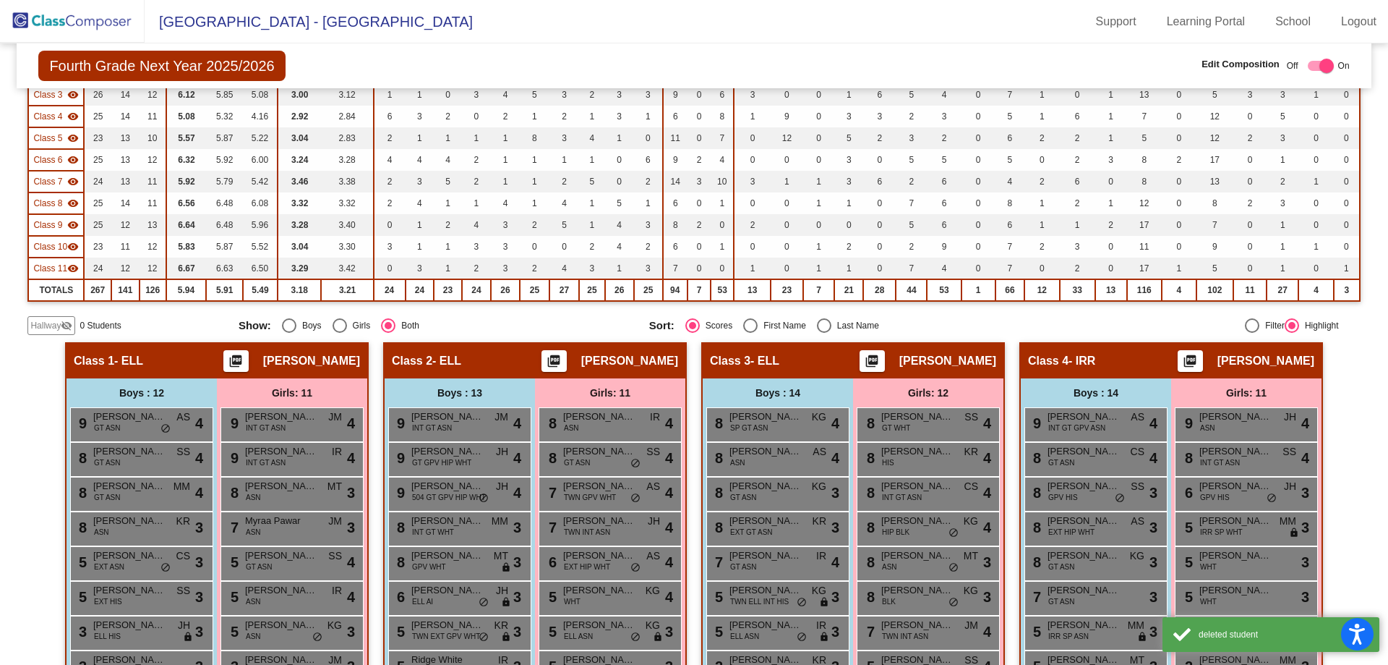
scroll to position [0, 0]
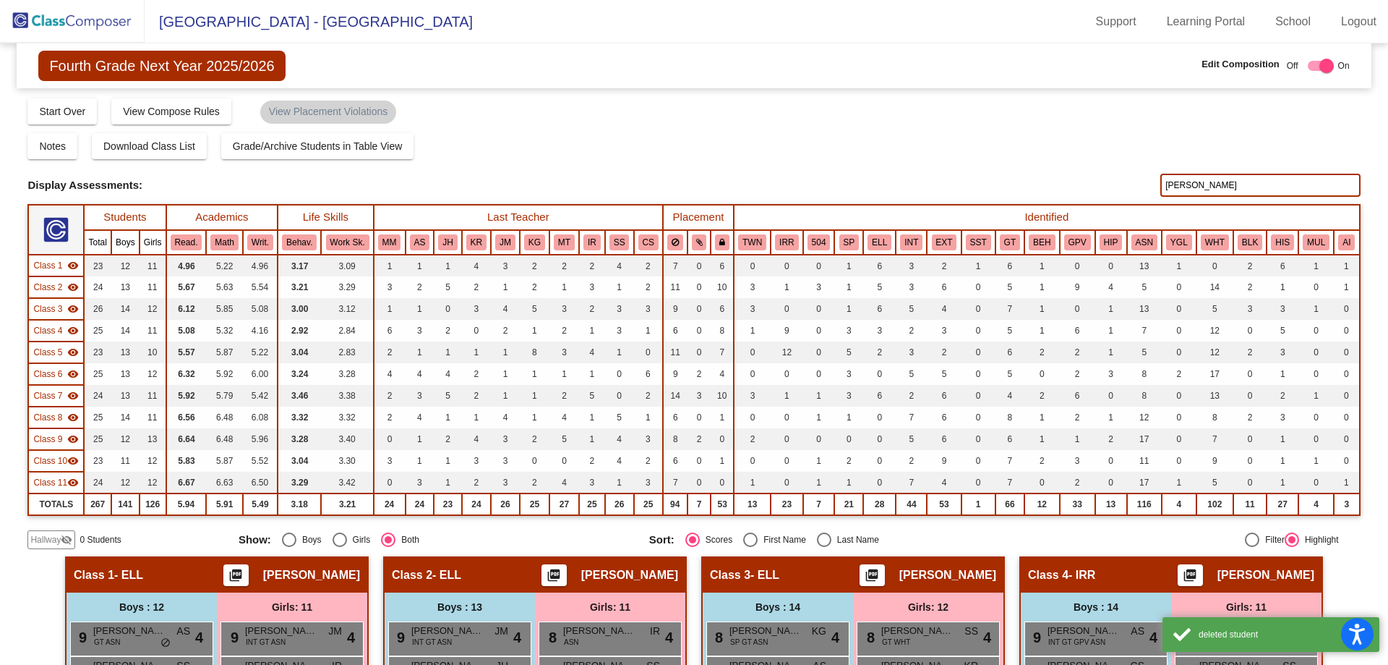
click at [82, 22] on img at bounding box center [72, 21] width 145 height 43
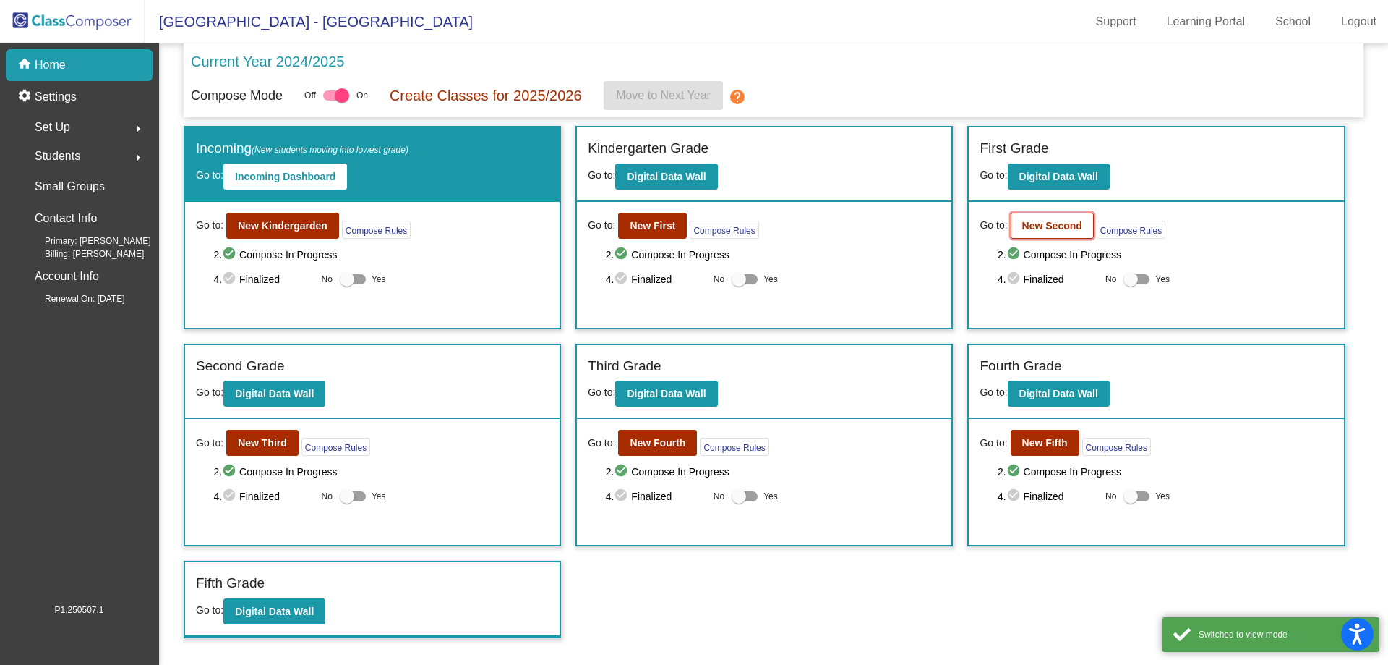
click at [1059, 226] on b "New Second" at bounding box center [1052, 226] width 60 height 12
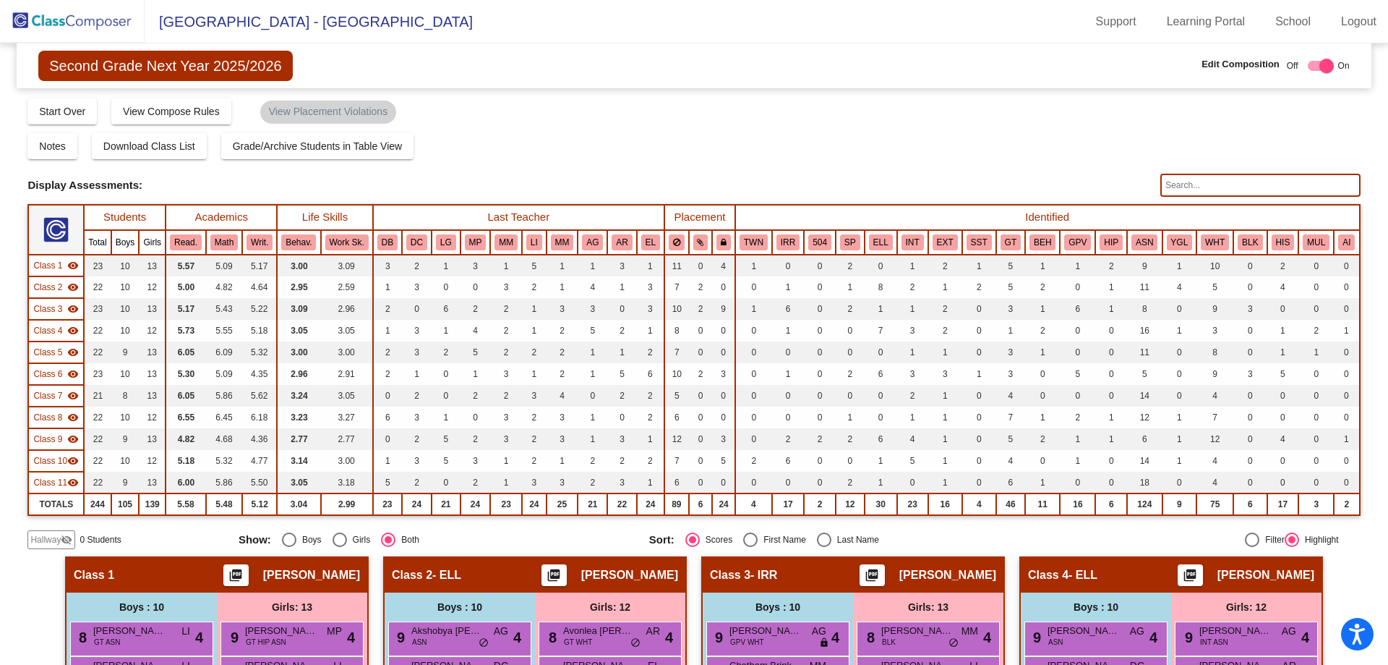
click at [1195, 193] on input "text" at bounding box center [1261, 185] width 200 height 23
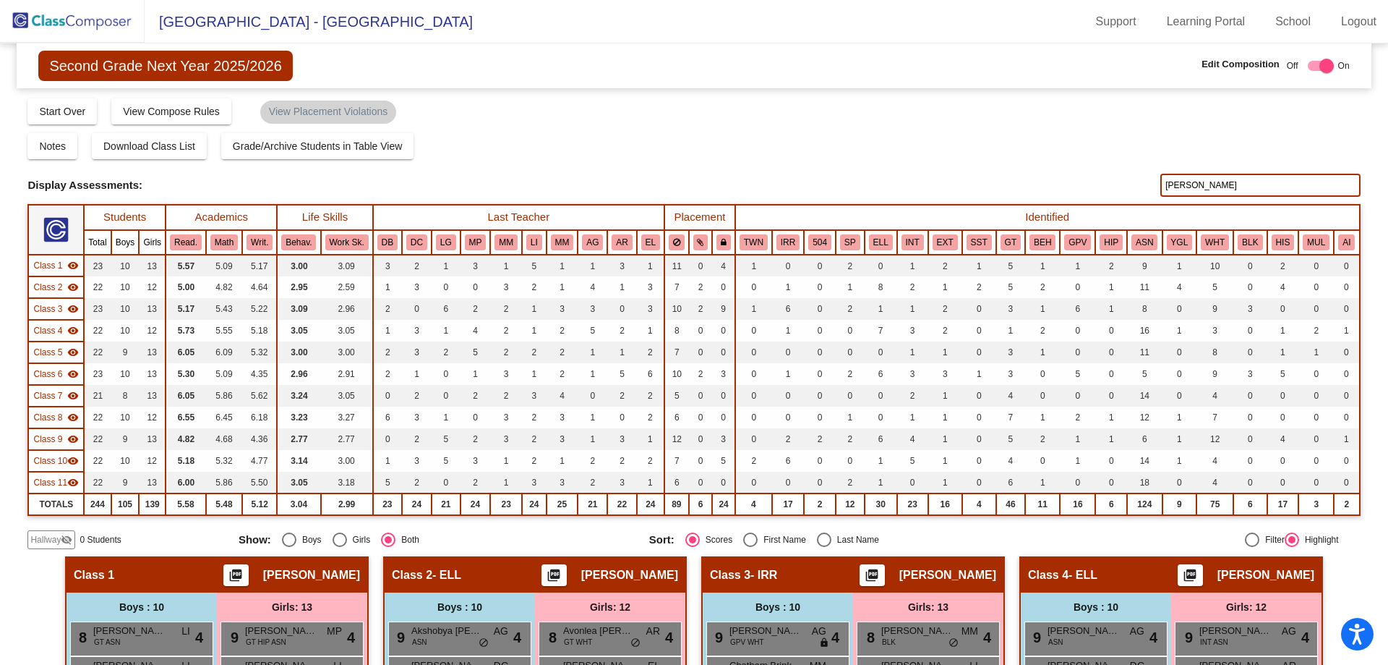
type input "[PERSON_NAME]"
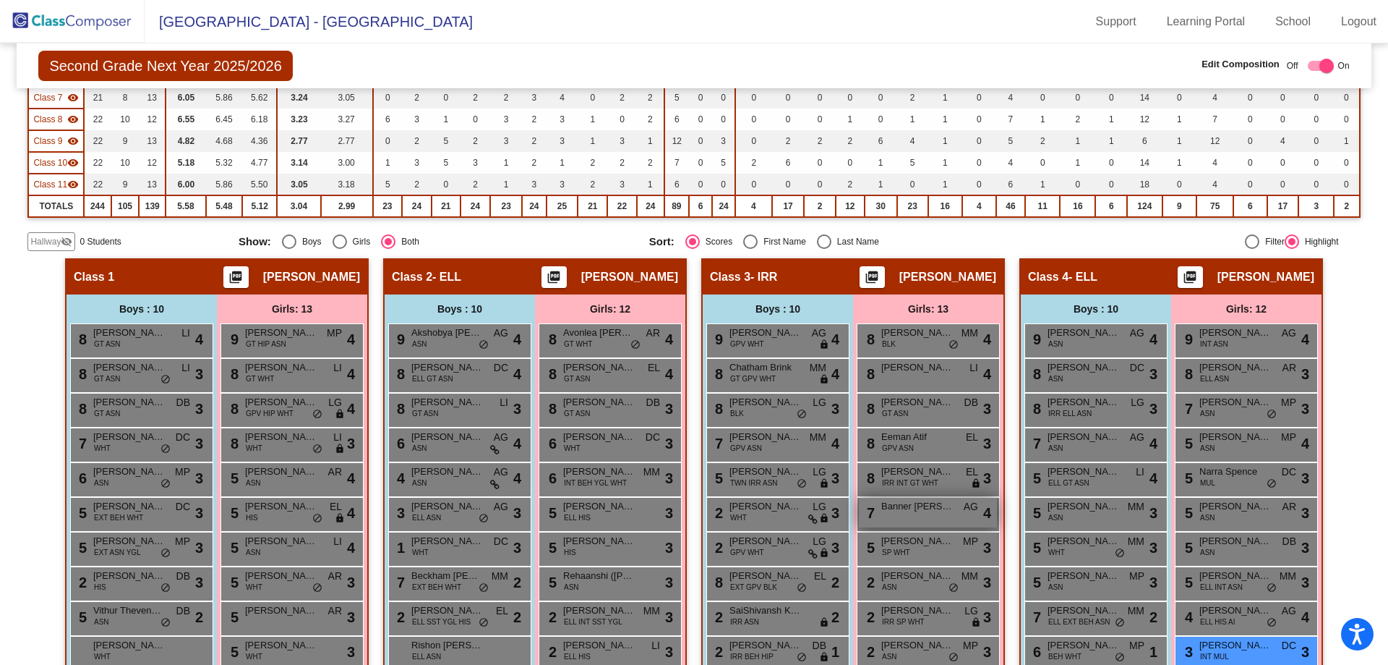
scroll to position [434, 0]
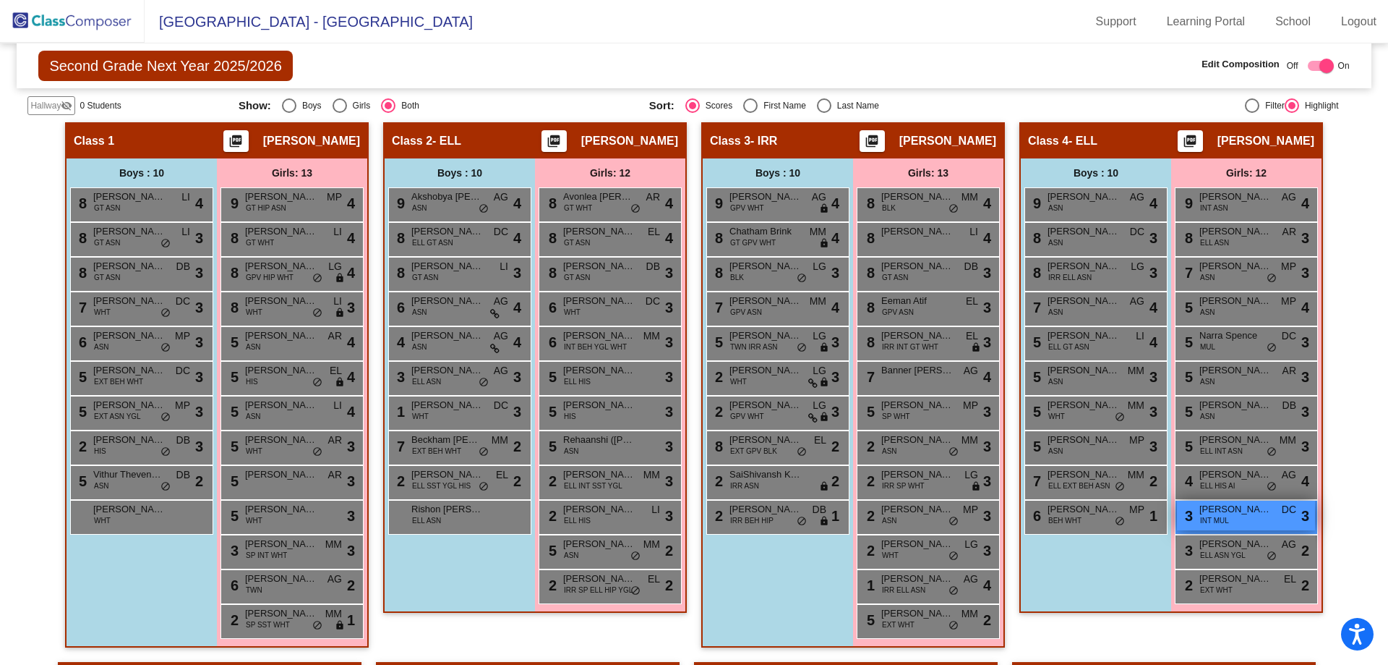
click at [1263, 516] on span "[PERSON_NAME]" at bounding box center [1236, 509] width 72 height 14
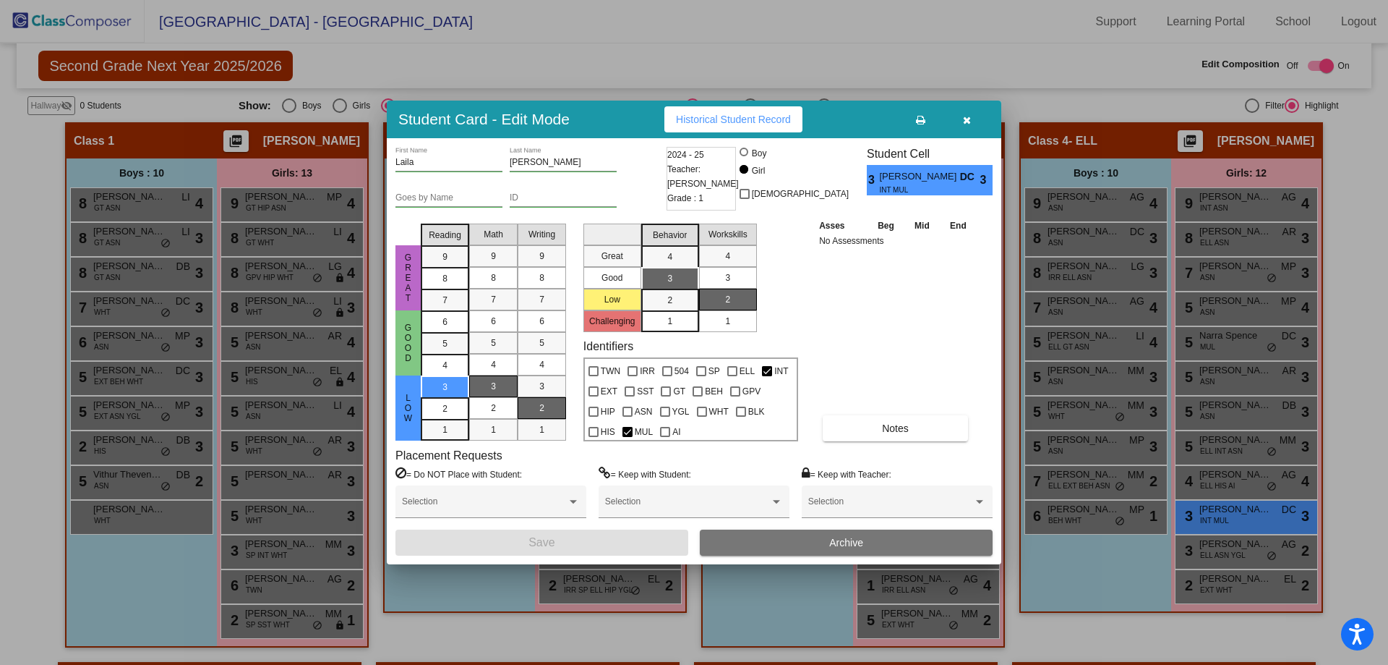
click at [825, 544] on button "Archive" at bounding box center [846, 542] width 293 height 26
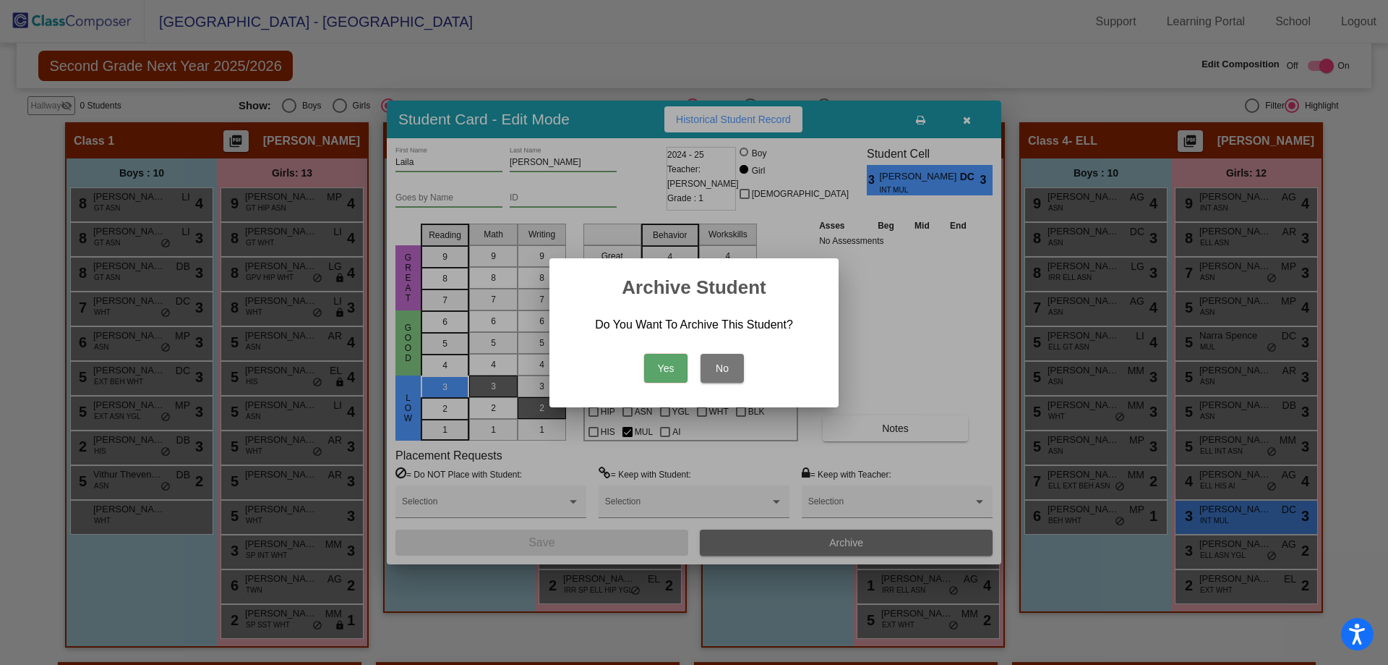
click at [678, 362] on button "Yes" at bounding box center [665, 368] width 43 height 29
